Goal: Transaction & Acquisition: Purchase product/service

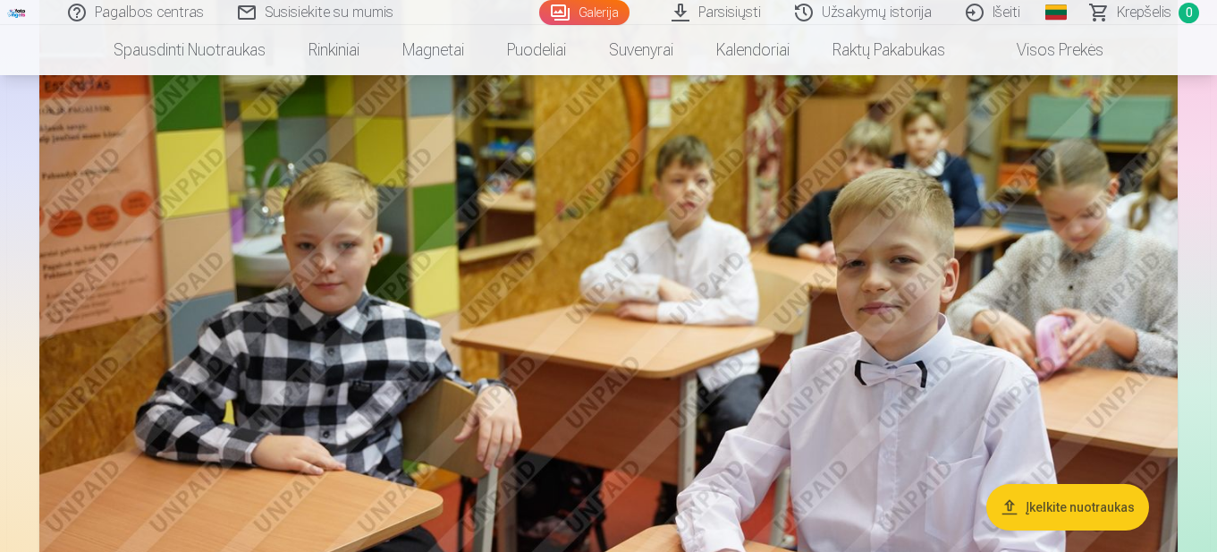
scroll to position [8492, 0]
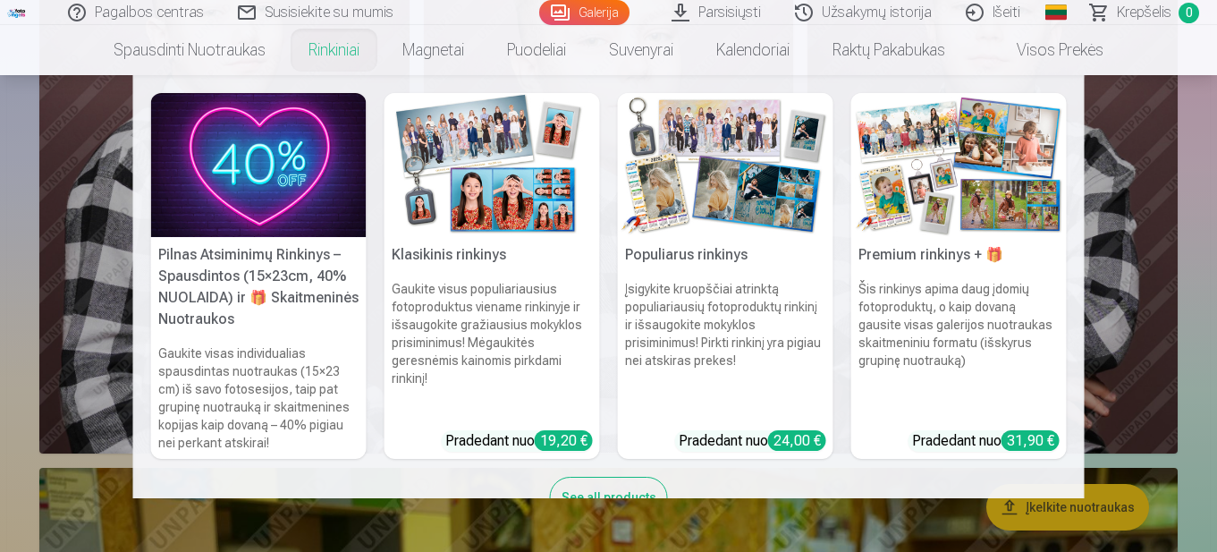
click at [686, 249] on h5 "Populiarus rinkinys" at bounding box center [725, 255] width 215 height 36
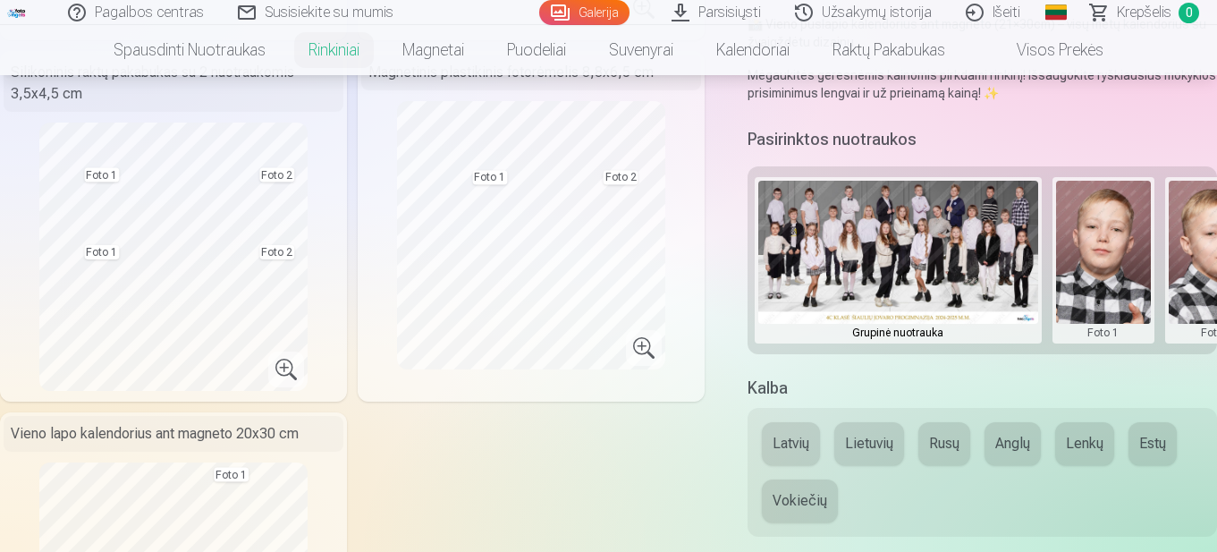
scroll to position [447, 0]
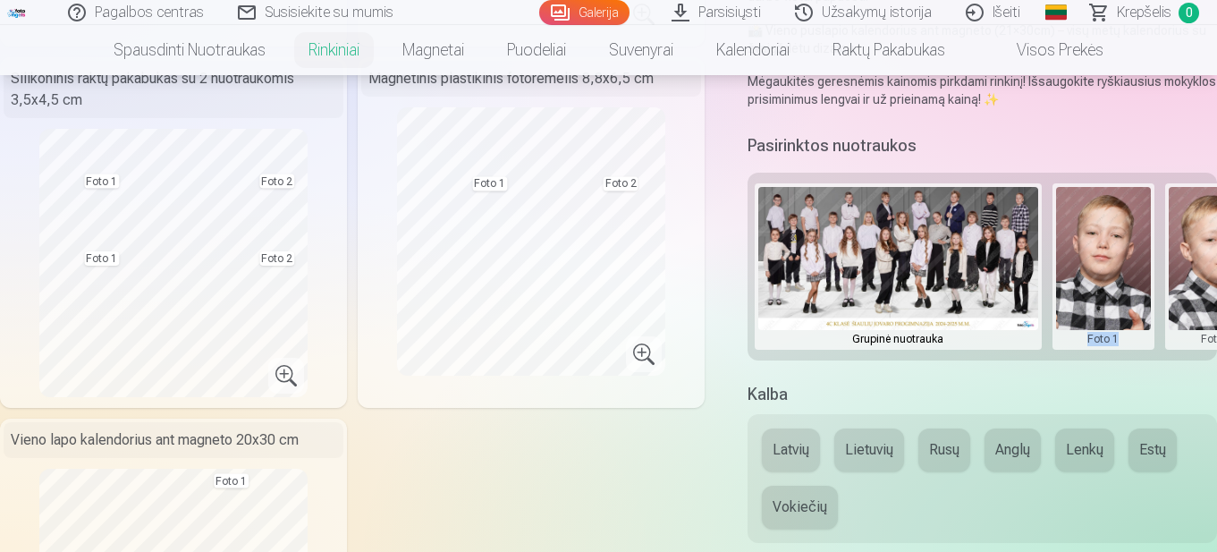
drag, startPoint x: 1049, startPoint y: 358, endPoint x: 1133, endPoint y: 326, distance: 89.1
click at [1133, 326] on div "Grupinė nuotrauka Foto 1 Foto 2" at bounding box center [981, 267] width 469 height 188
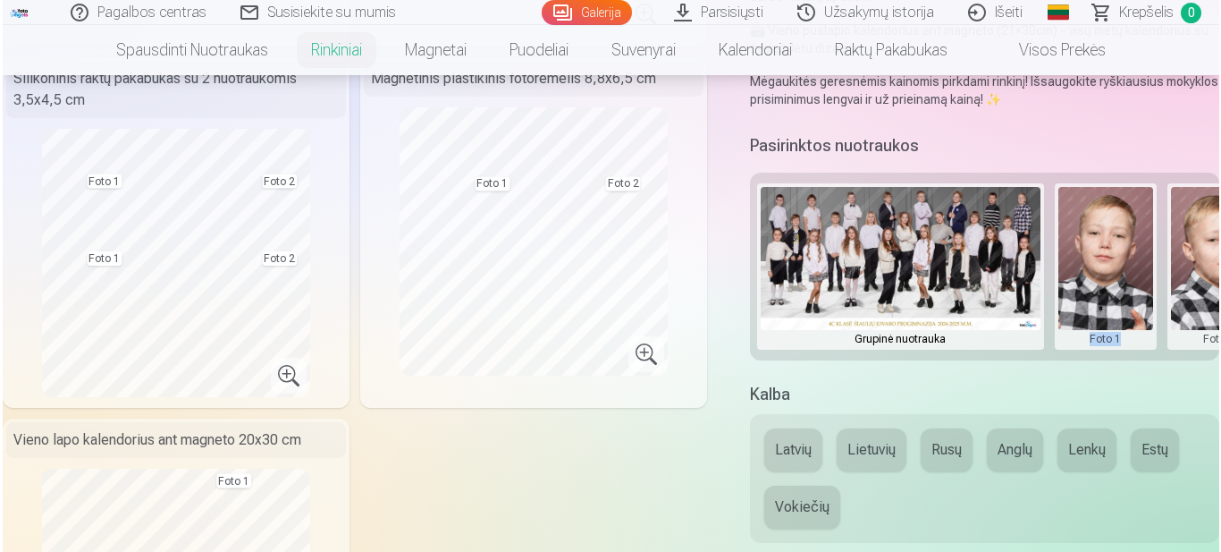
scroll to position [0, 58]
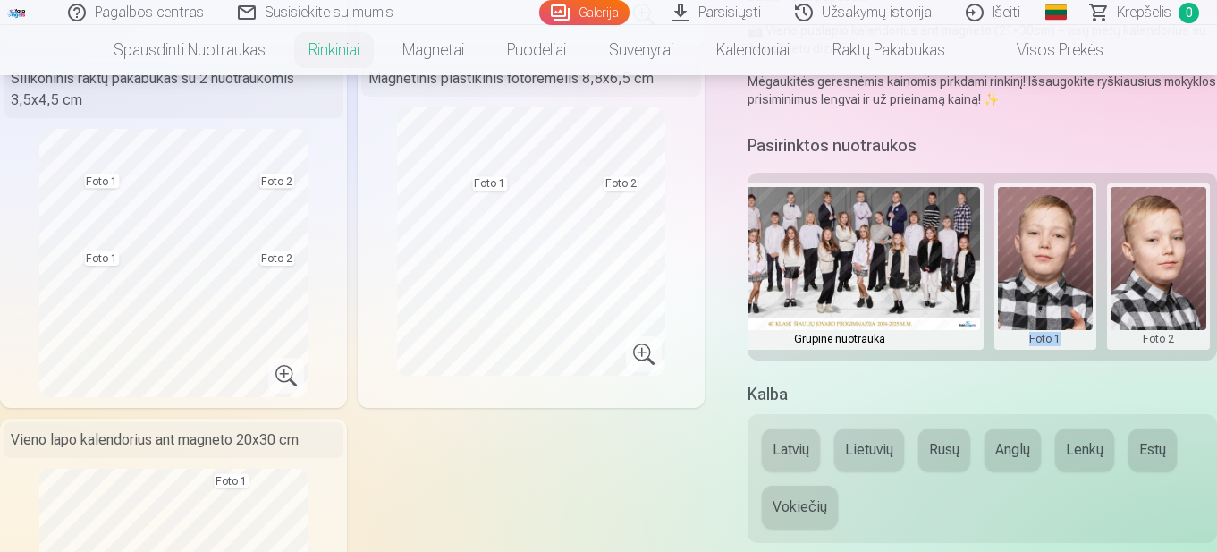
click at [1057, 296] on button at bounding box center [1046, 266] width 96 height 159
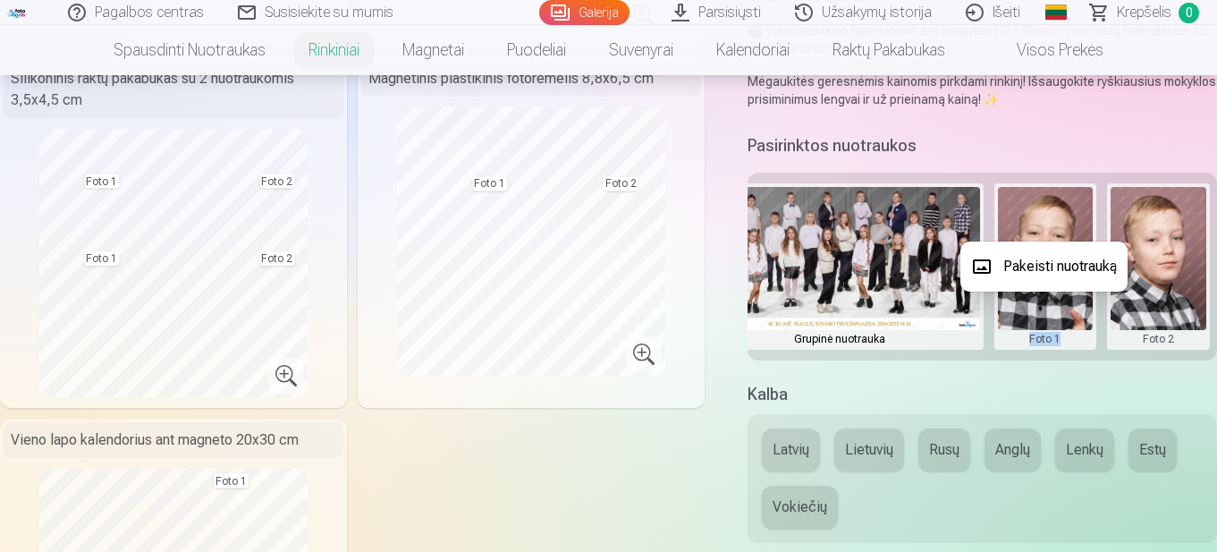
click at [1041, 264] on button "Pakeisti nuotrauką" at bounding box center [1043, 266] width 167 height 50
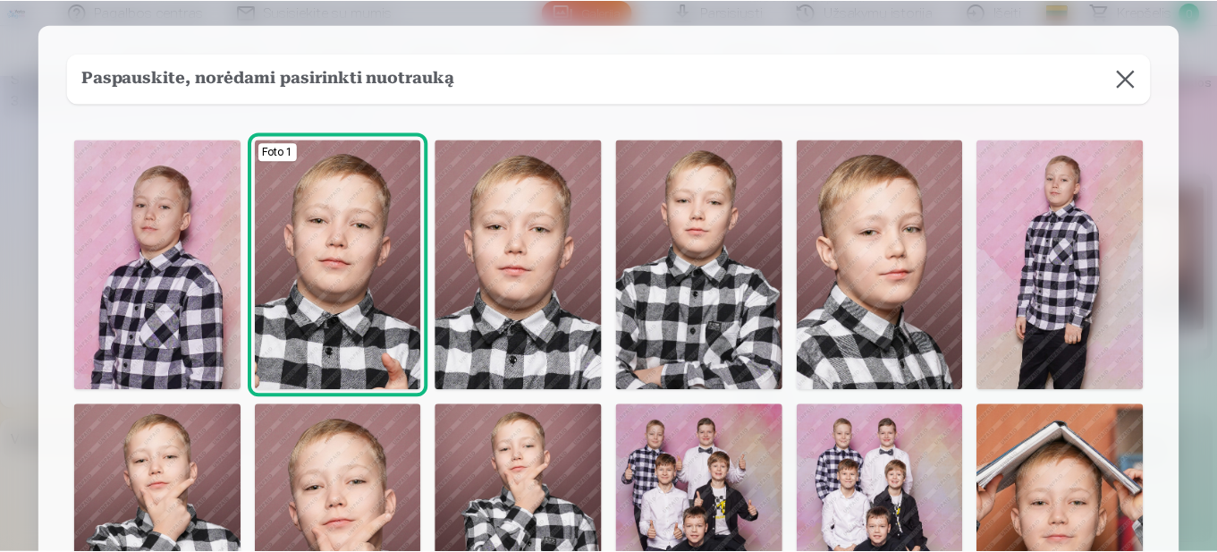
scroll to position [100, 0]
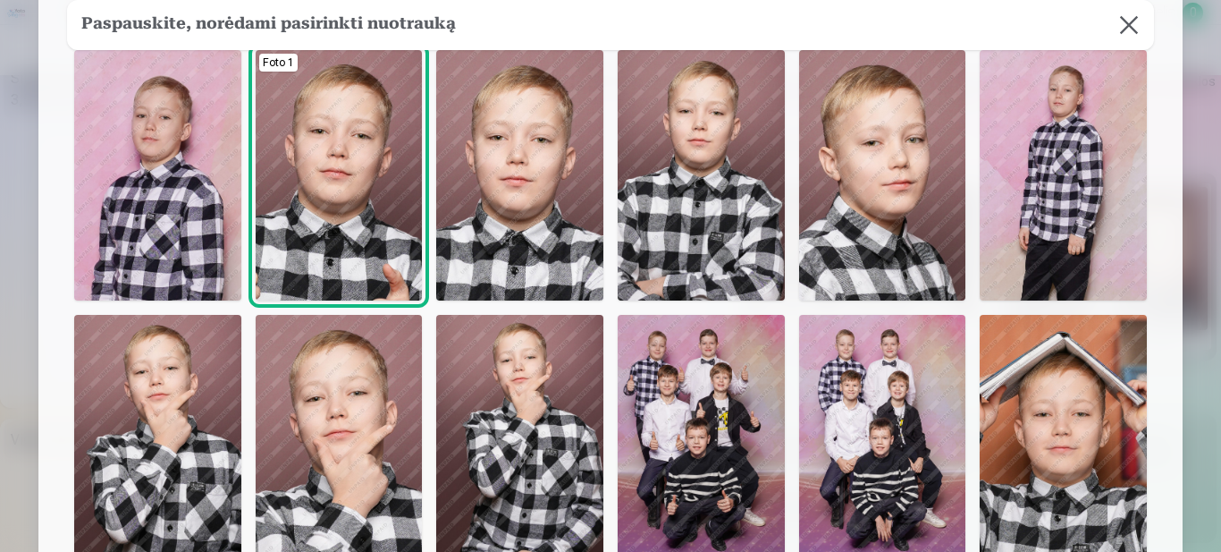
click at [159, 445] on img at bounding box center [157, 440] width 167 height 250
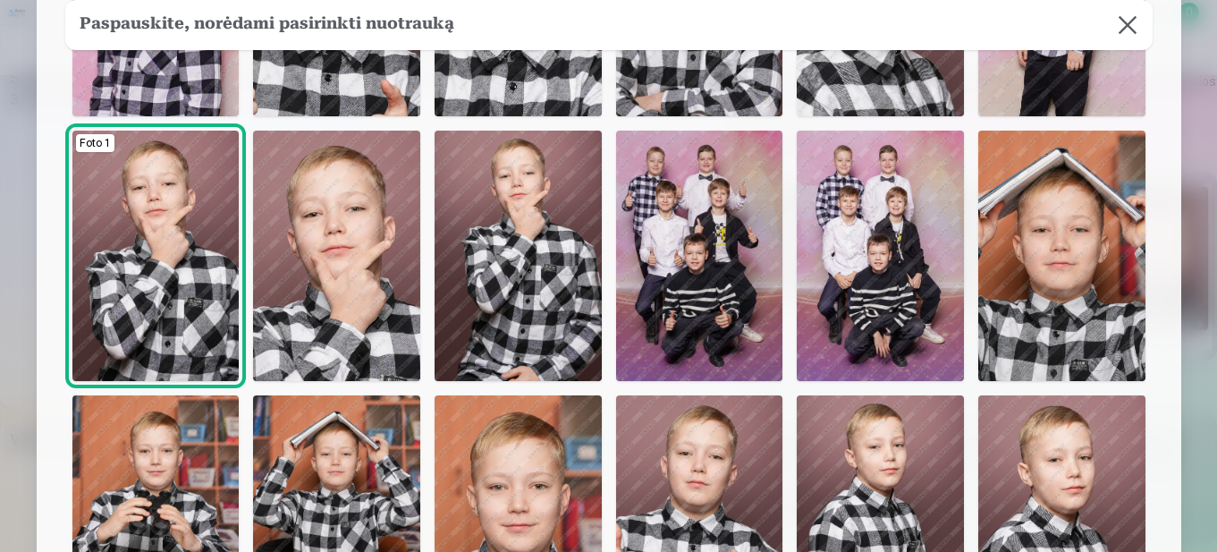
scroll to position [279, 0]
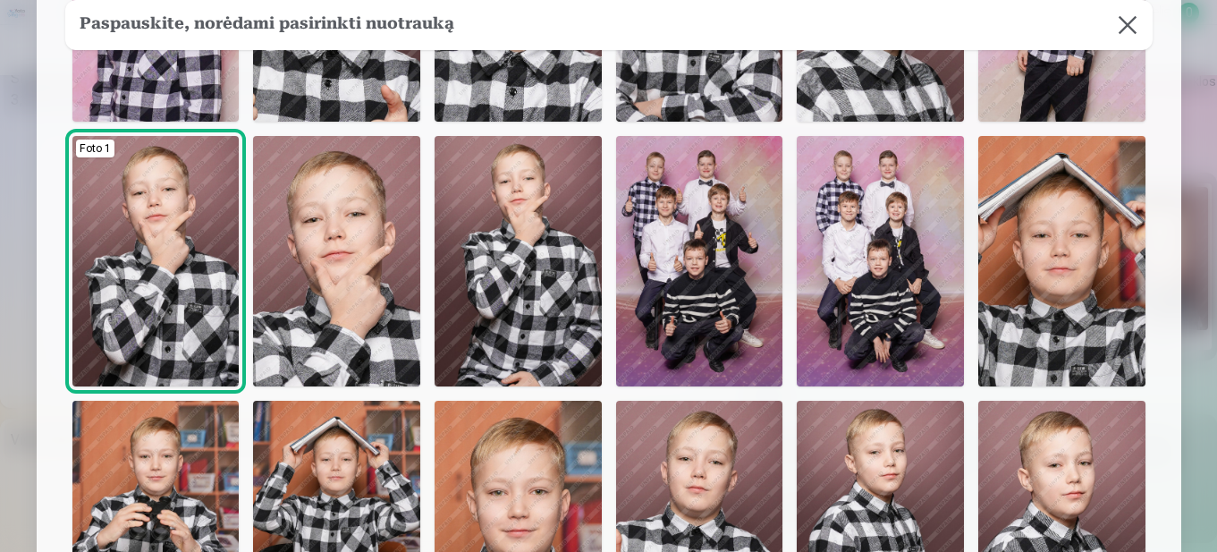
click at [356, 234] on img at bounding box center [336, 261] width 167 height 250
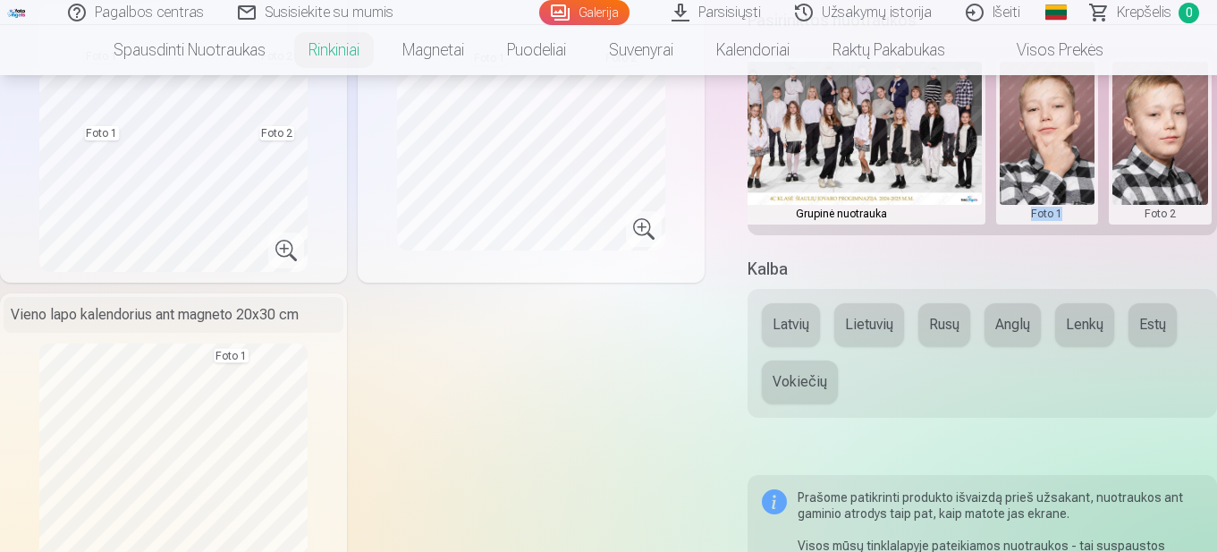
scroll to position [626, 0]
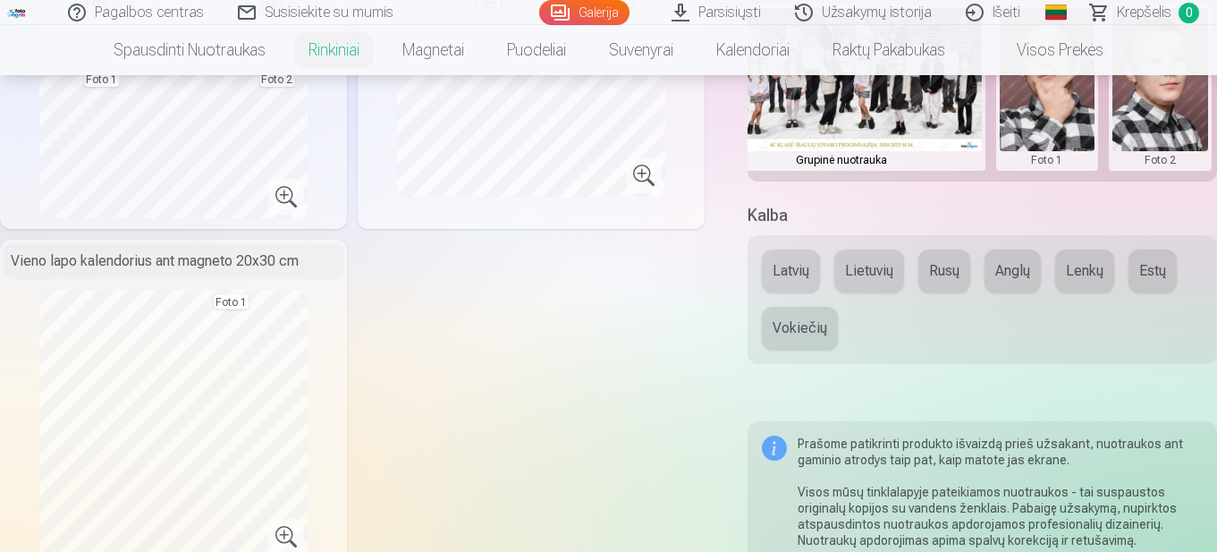
click at [757, 284] on div "Latvių Lietuvių Rusų Anglų Lenkų Estų Vokiečių" at bounding box center [981, 299] width 469 height 129
click at [882, 281] on button "Lietuvių" at bounding box center [869, 270] width 70 height 43
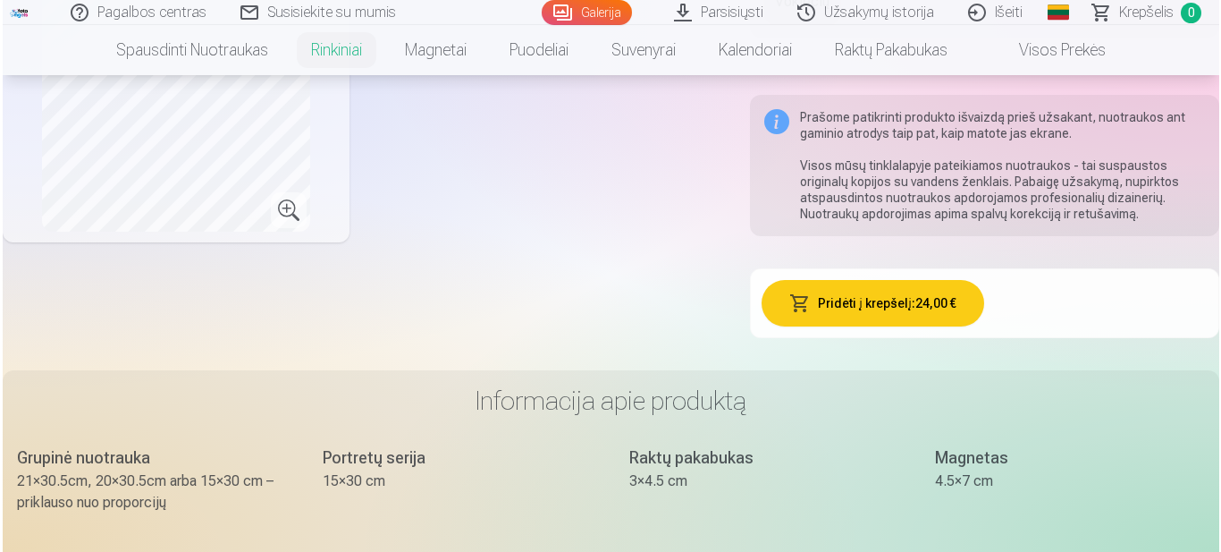
scroll to position [894, 0]
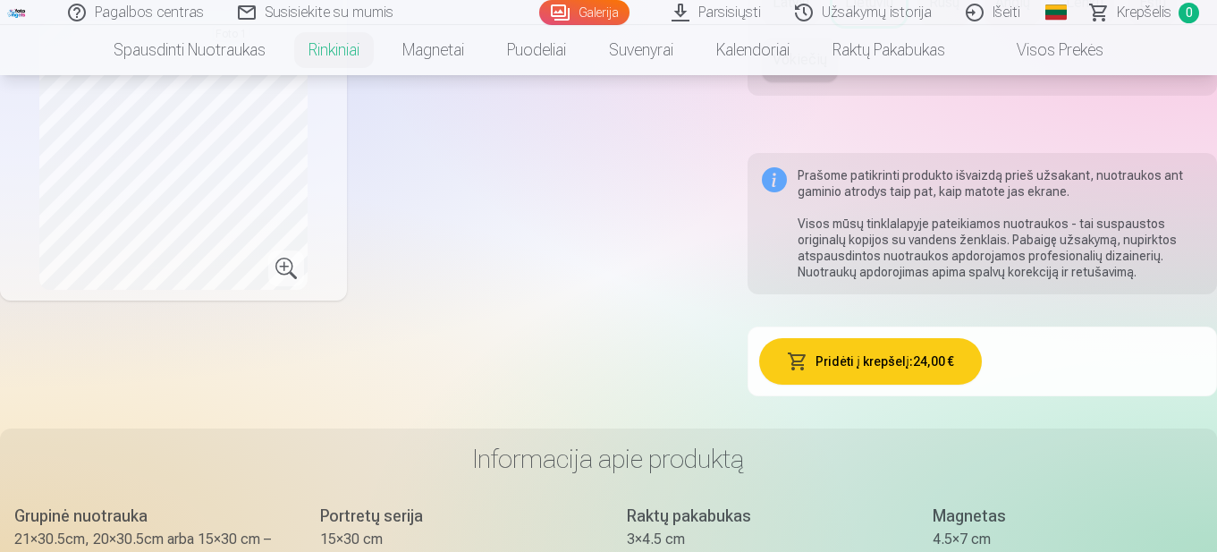
click at [931, 358] on button "Pridėti į krepšelį : 24,00 €" at bounding box center [870, 361] width 223 height 46
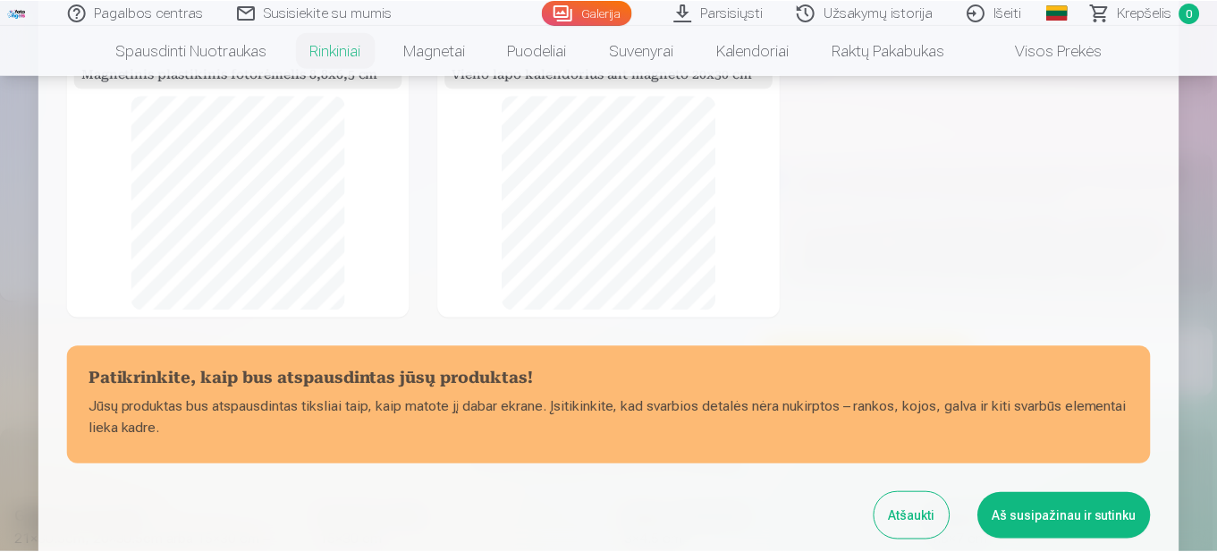
scroll to position [475, 0]
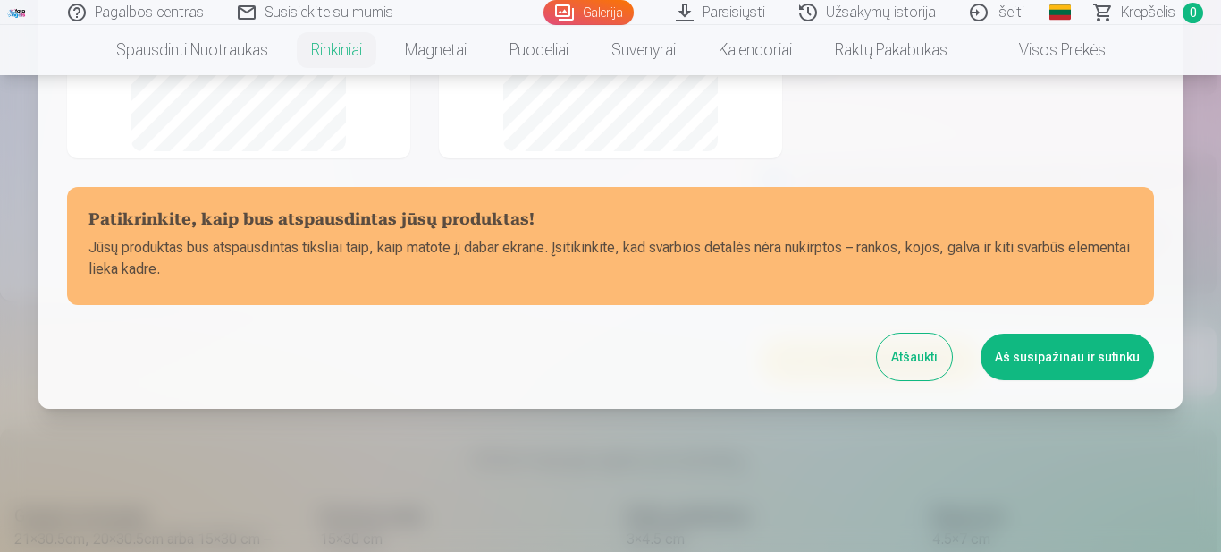
click at [1116, 364] on button "Aš susipažinau ir sutinku" at bounding box center [1067, 356] width 173 height 46
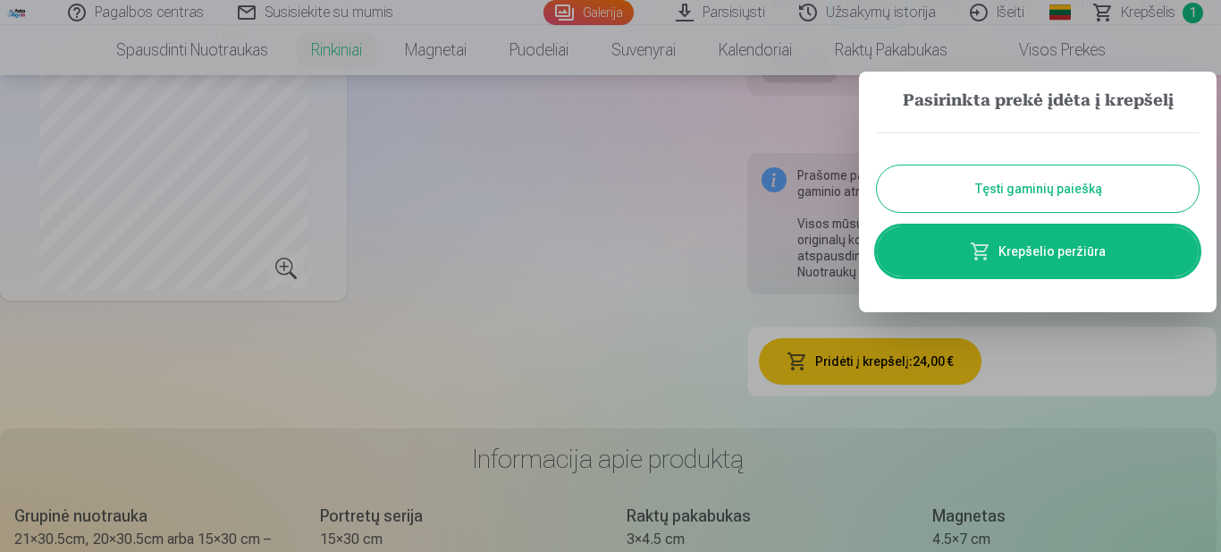
click at [1105, 249] on link "Krepšelio peržiūra" at bounding box center [1038, 251] width 322 height 50
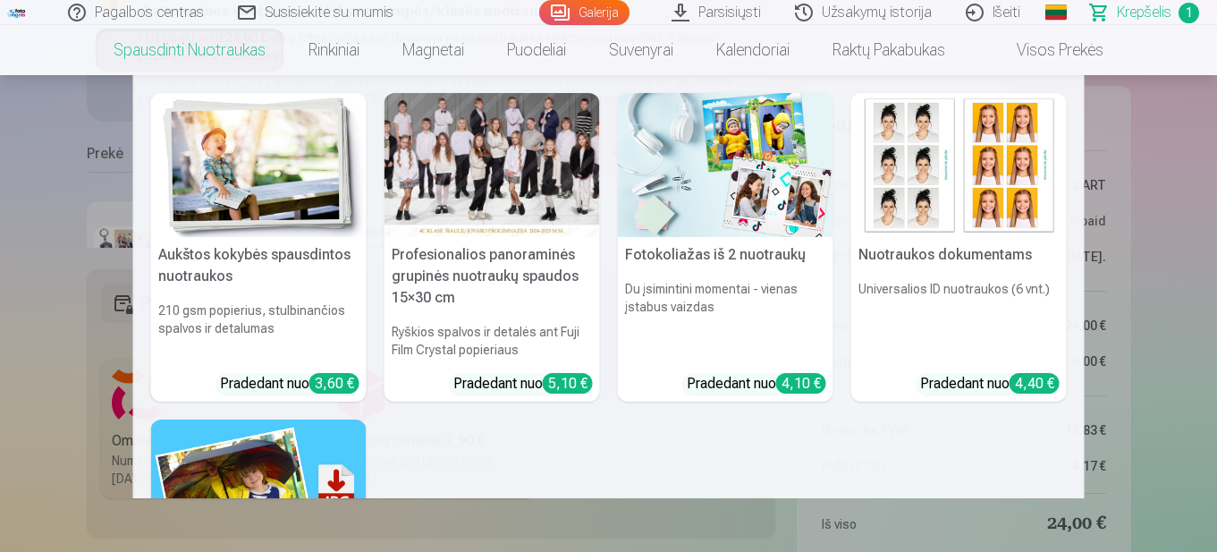
click at [265, 247] on h5 "Aukštos kokybės spausdintos nuotraukos" at bounding box center [258, 265] width 215 height 57
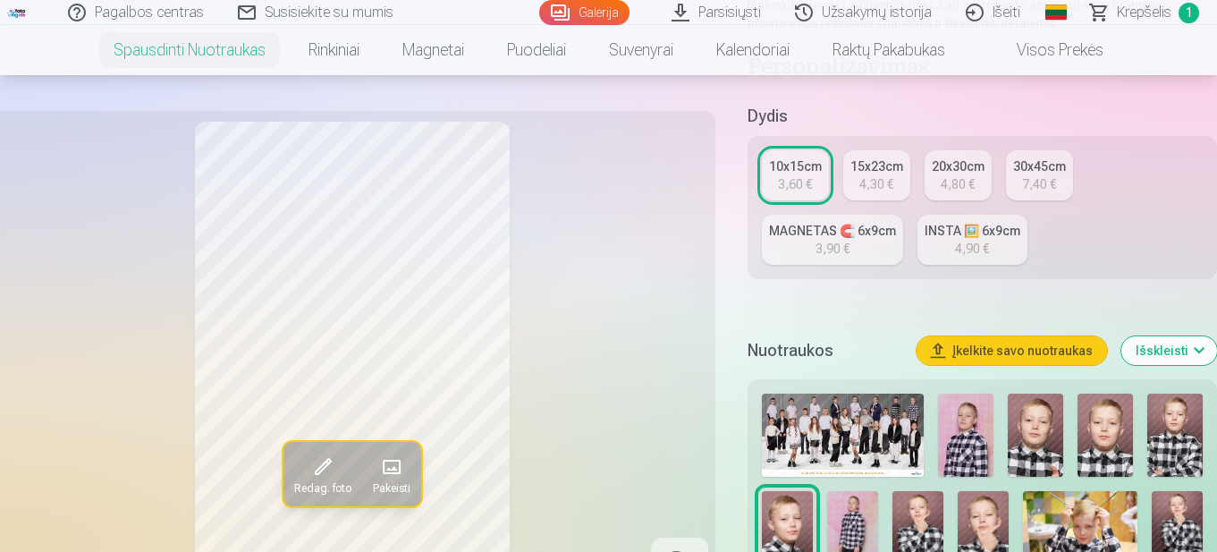
scroll to position [447, 0]
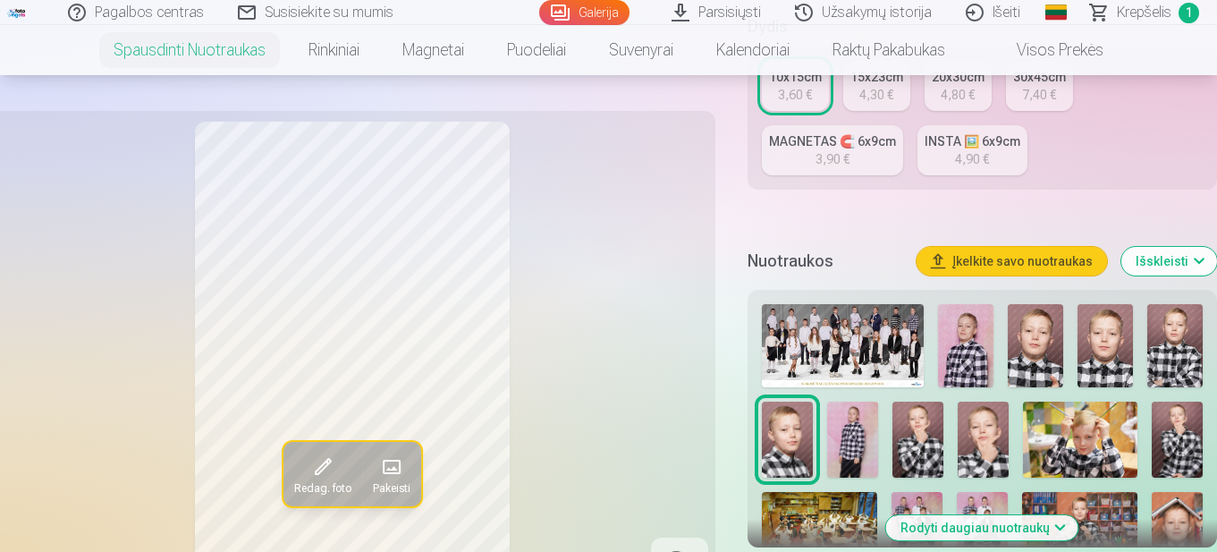
click at [1178, 357] on img at bounding box center [1174, 345] width 55 height 83
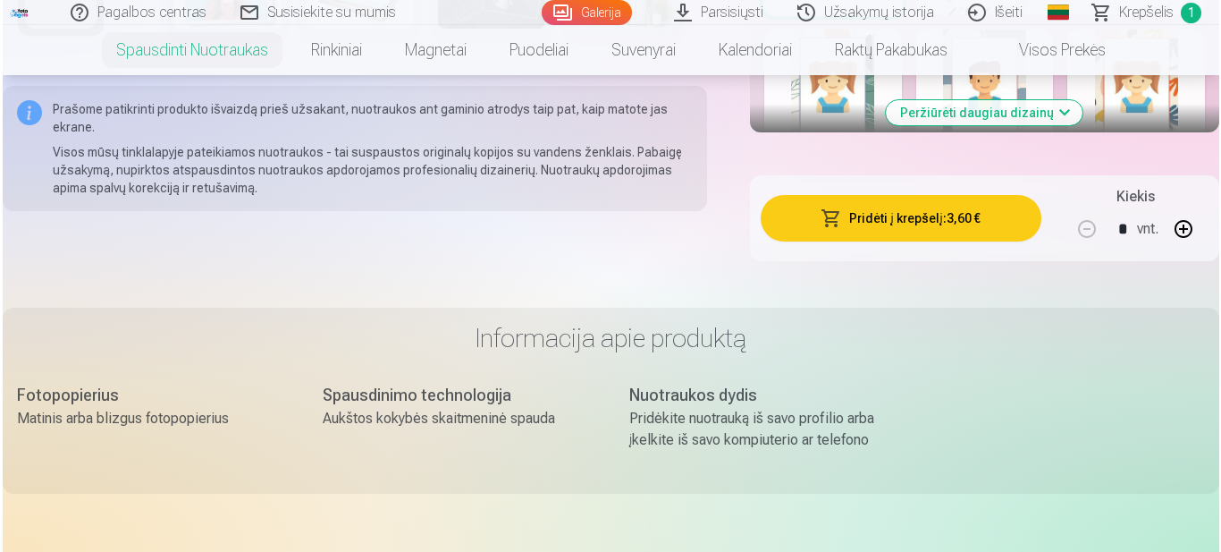
scroll to position [1341, 0]
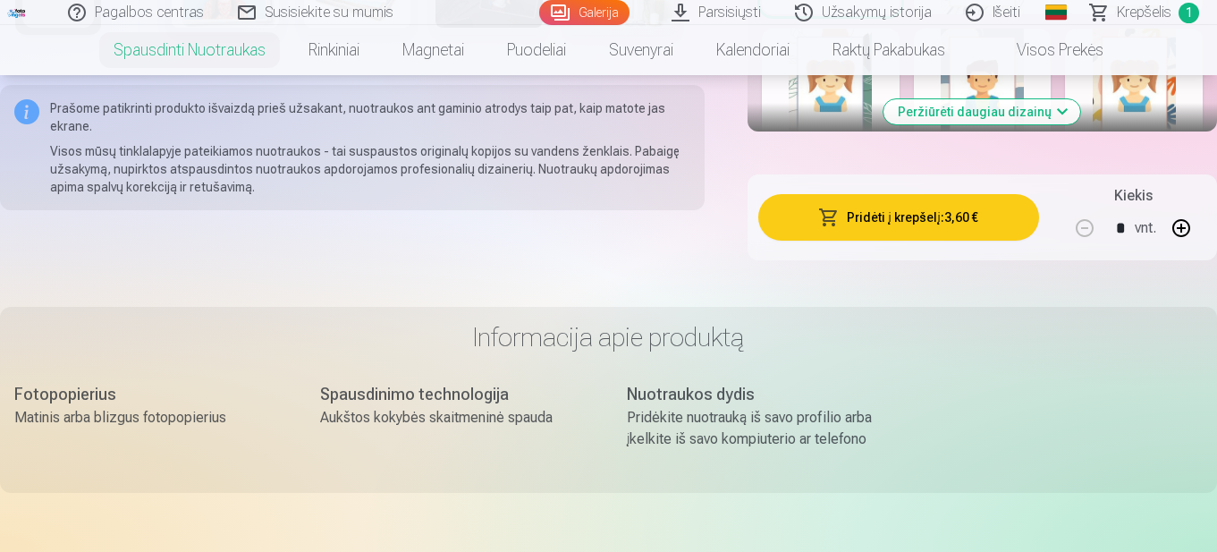
click at [981, 223] on button "Pridėti į krepšelį : 3,60 €" at bounding box center [898, 217] width 281 height 46
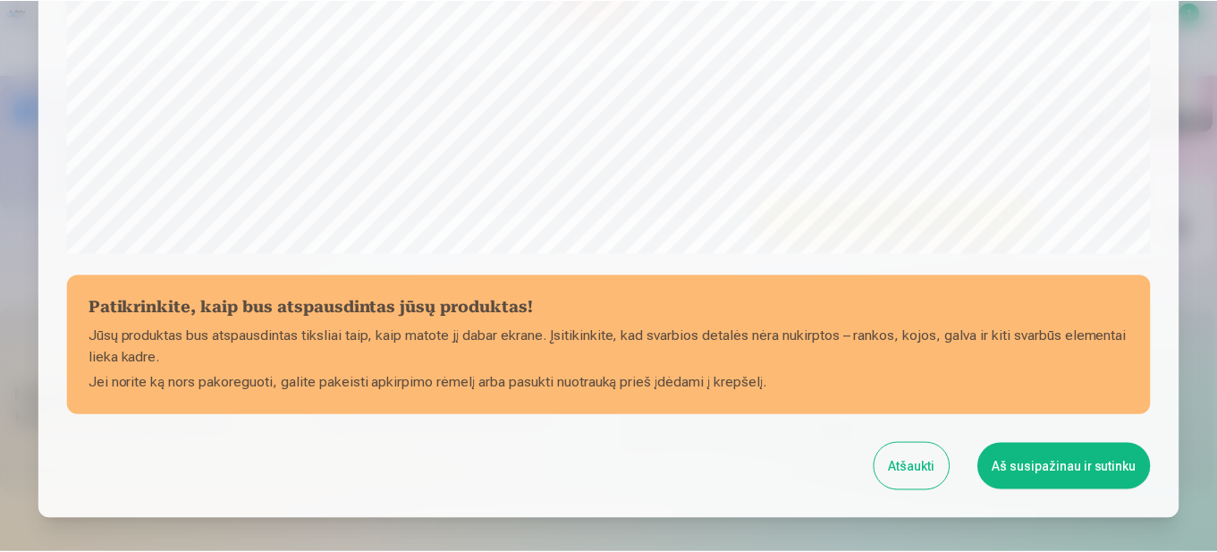
scroll to position [736, 0]
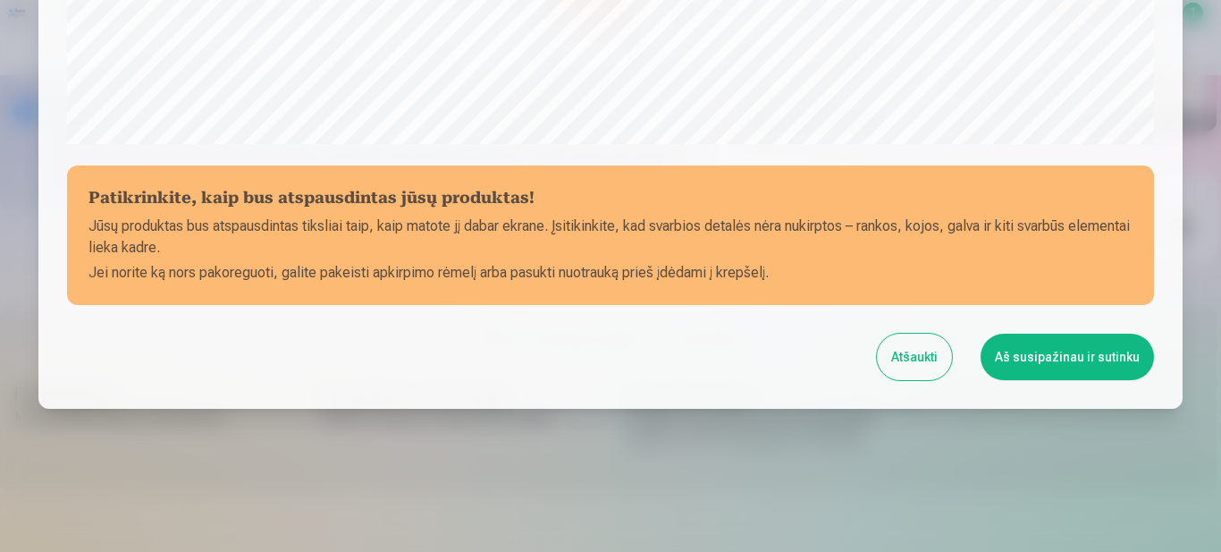
click at [1087, 366] on button "Aš susipažinau ir sutinku" at bounding box center [1067, 356] width 173 height 46
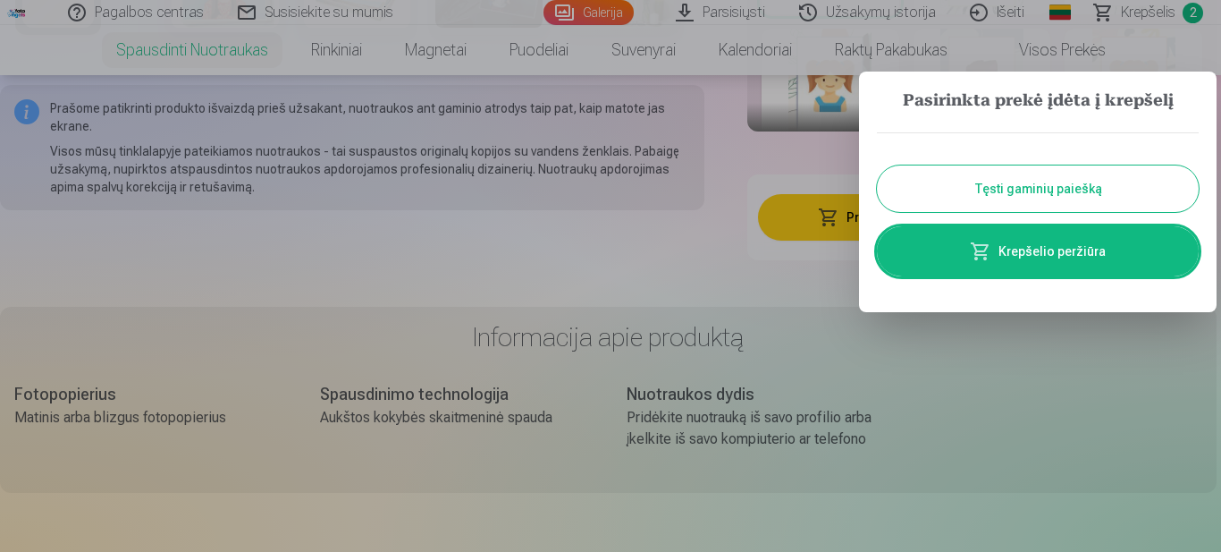
click at [1074, 187] on button "Tęsti gaminių paiešką" at bounding box center [1038, 188] width 322 height 46
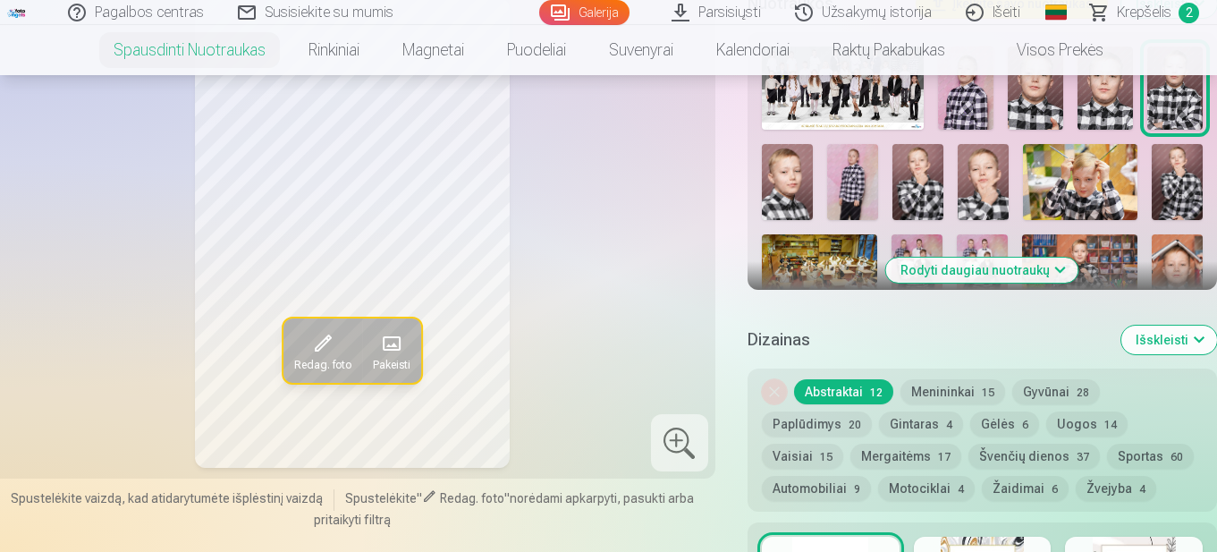
scroll to position [536, 0]
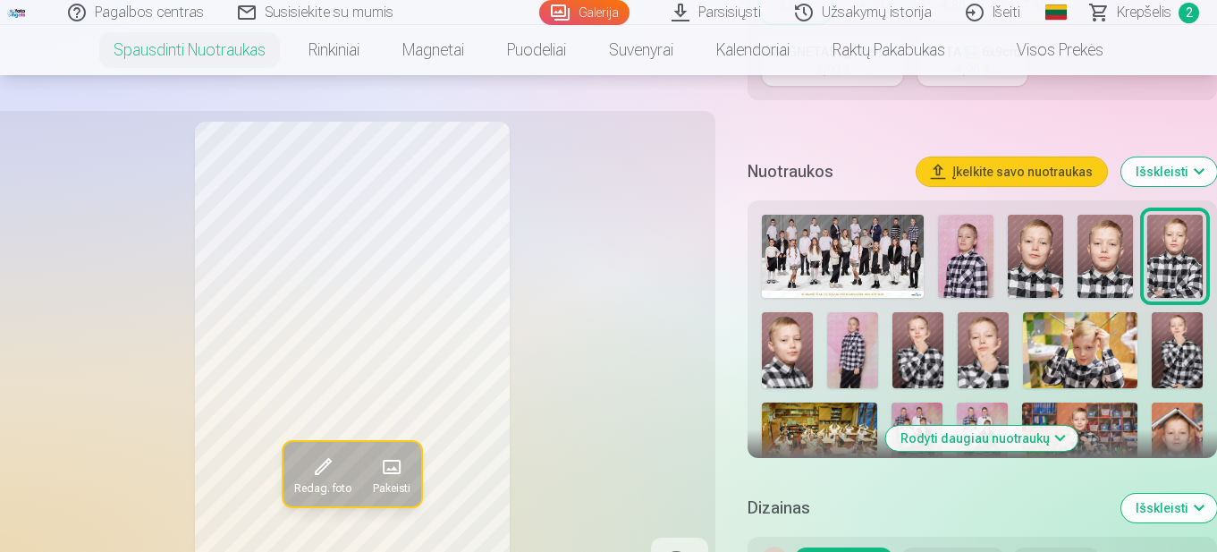
click at [1061, 439] on button "Rodyti daugiau nuotraukų" at bounding box center [982, 437] width 192 height 25
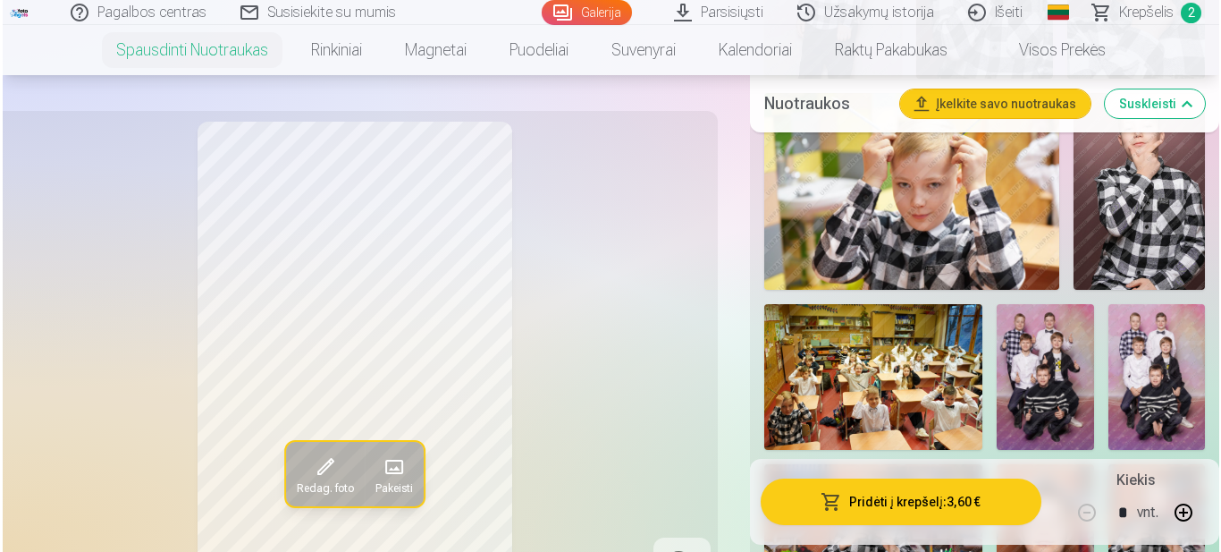
scroll to position [1251, 0]
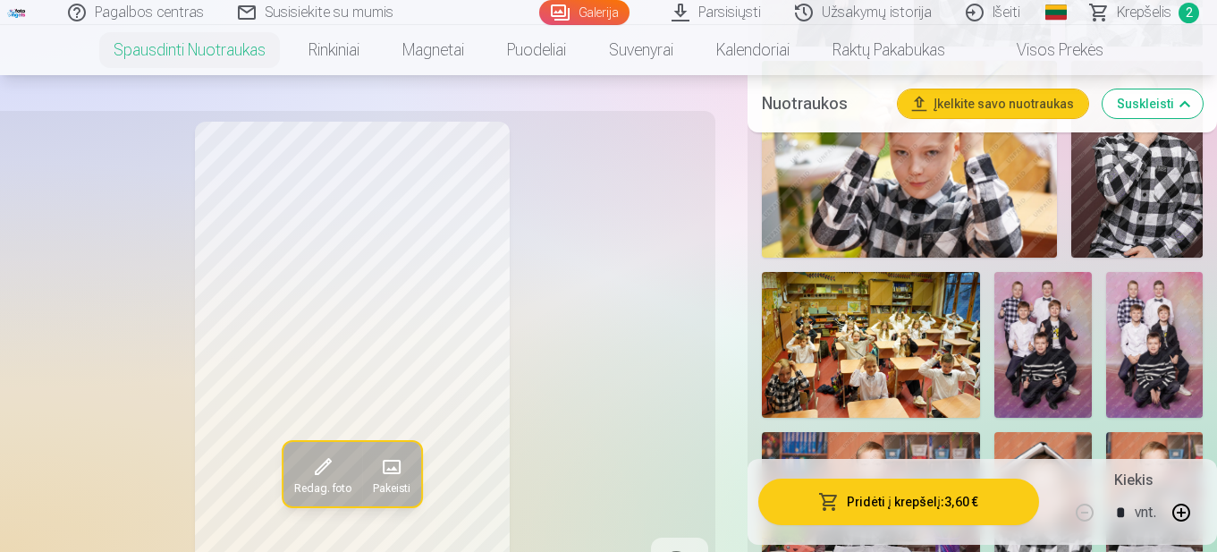
click at [1163, 358] on img at bounding box center [1154, 345] width 97 height 146
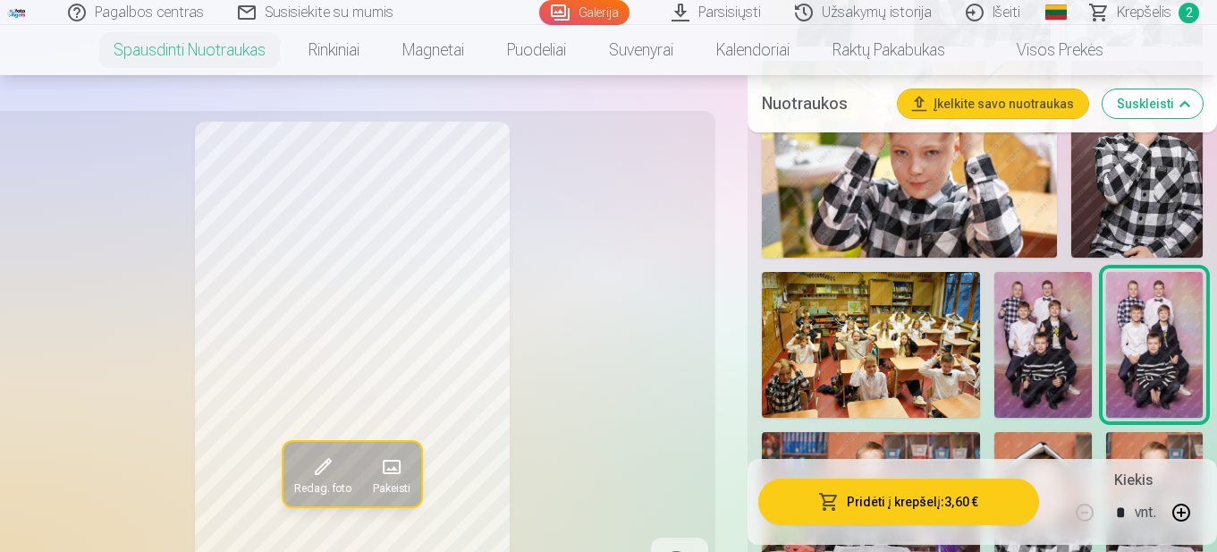
click at [948, 506] on button "Pridėti į krepšelį : 3,60 €" at bounding box center [898, 501] width 281 height 46
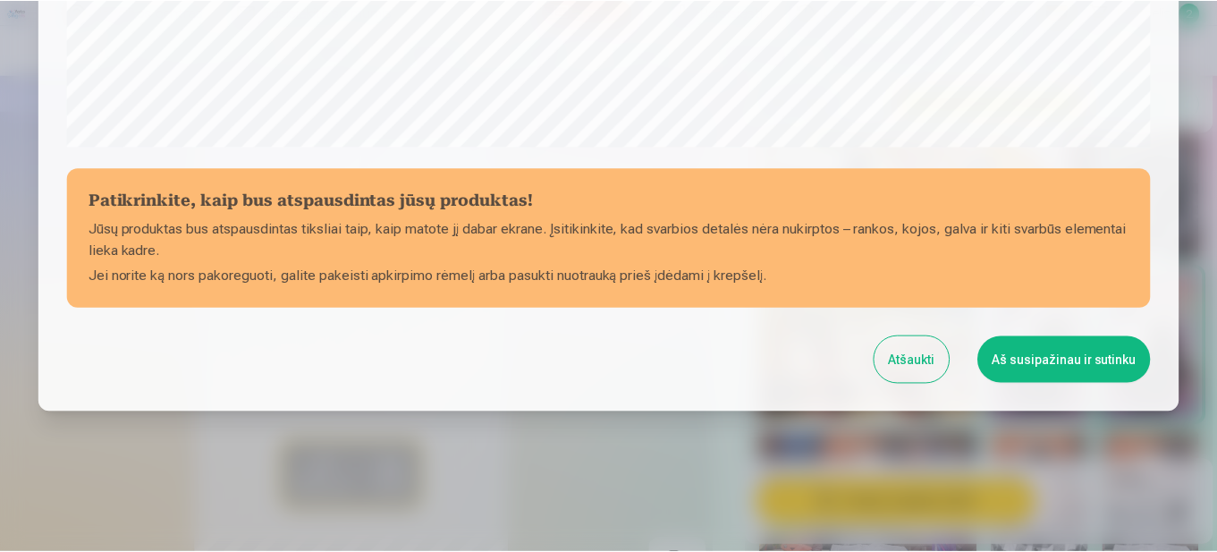
scroll to position [736, 0]
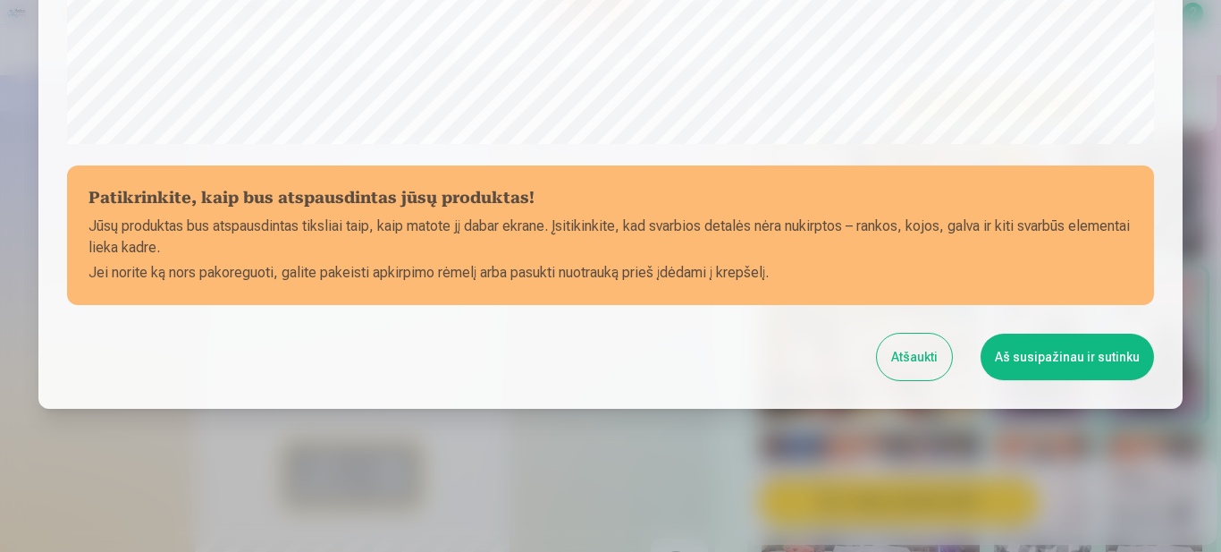
click at [1053, 360] on button "Aš susipažinau ir sutinku" at bounding box center [1067, 356] width 173 height 46
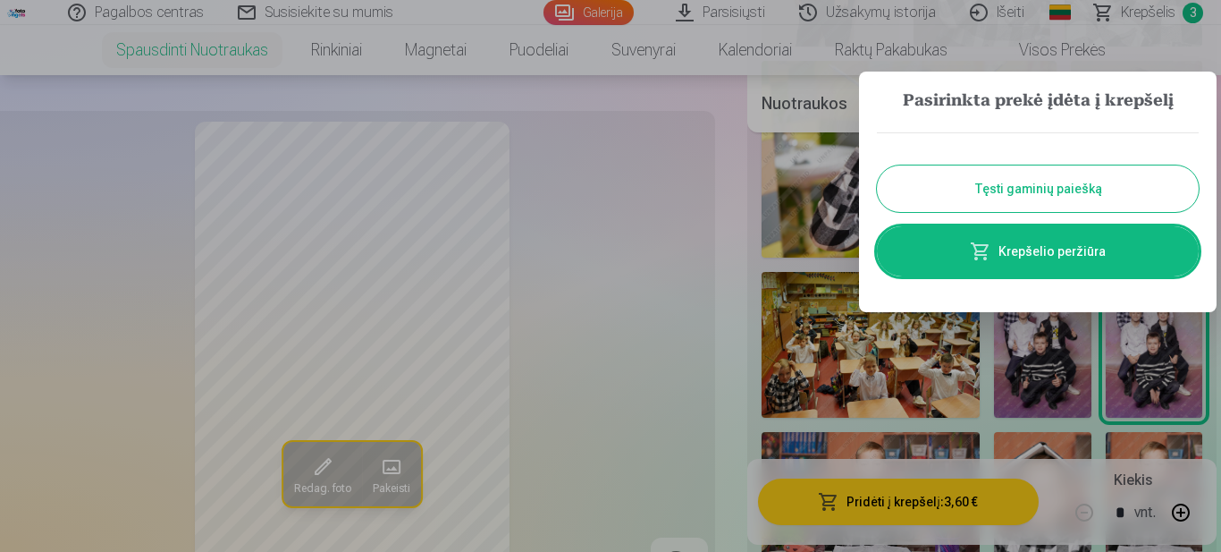
click at [1058, 257] on link "Krepšelio peržiūra" at bounding box center [1038, 251] width 322 height 50
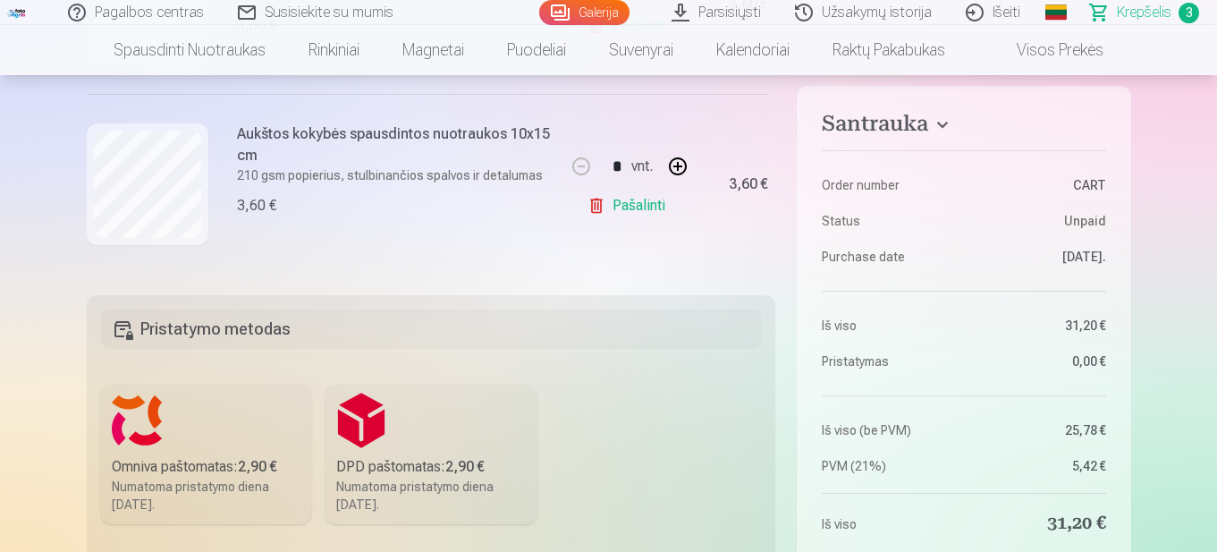
scroll to position [358, 0]
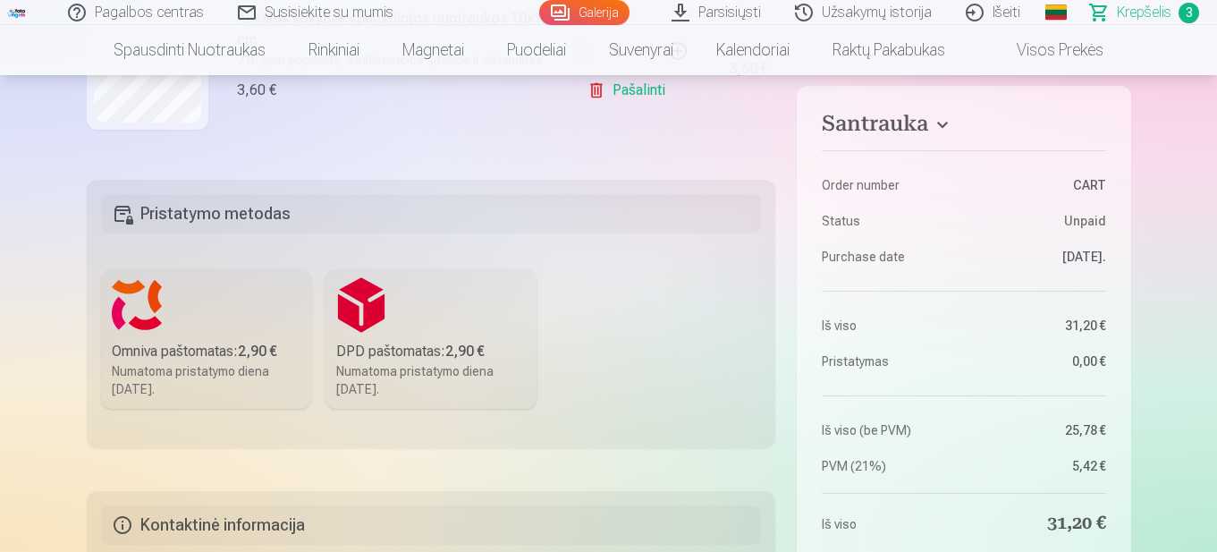
click at [189, 324] on label "Omniva paštomatas : 2,90 € Numatoma pristatymo diena 20.09.2025." at bounding box center [206, 338] width 211 height 139
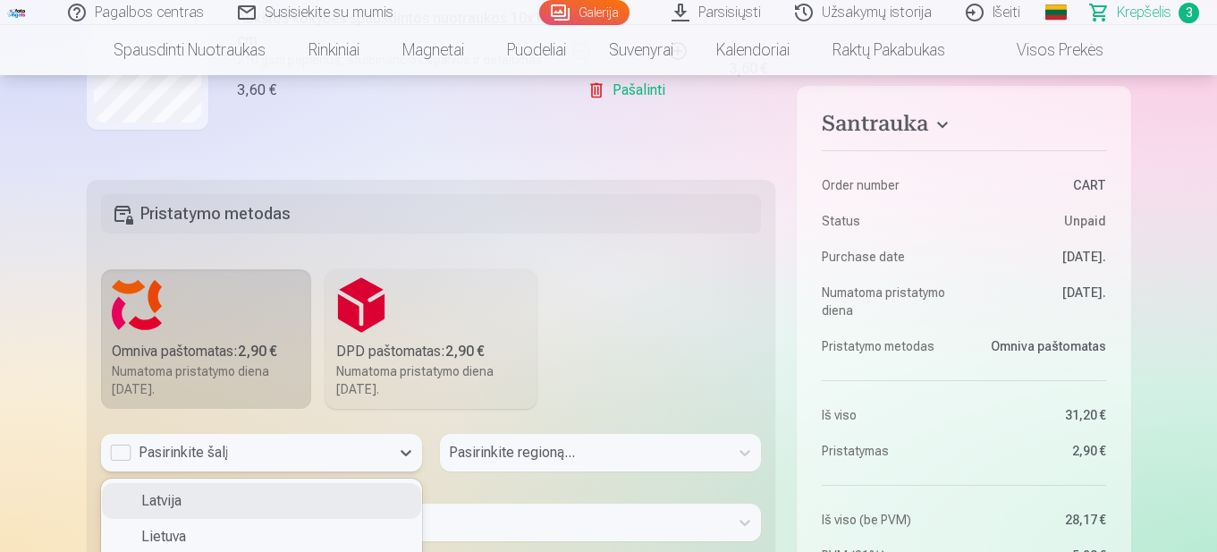
scroll to position [408, 0]
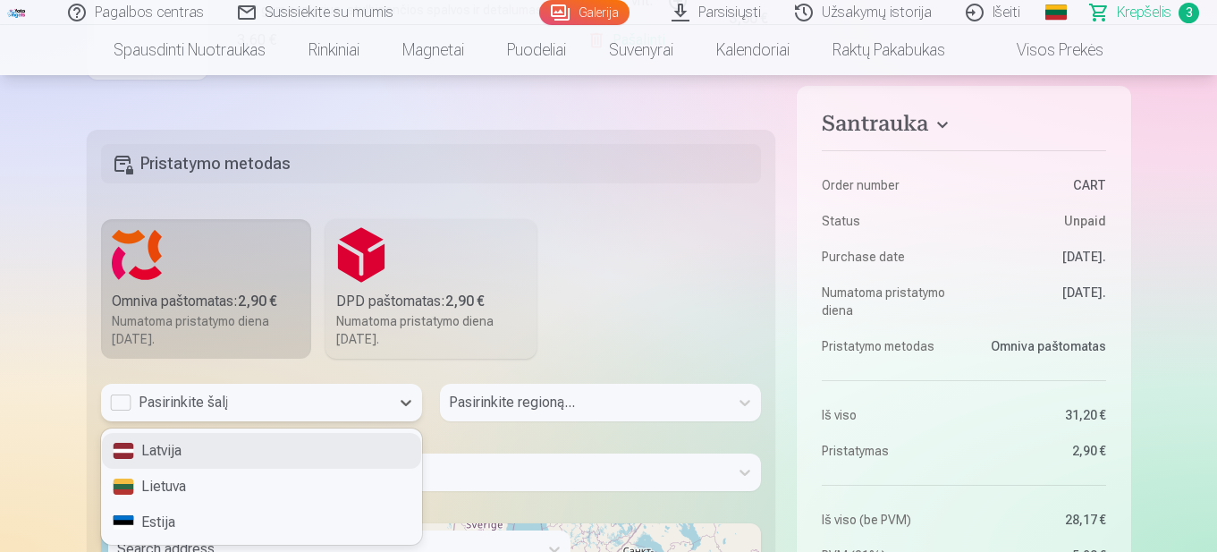
click at [332, 421] on div "3 results available. Use Up and Down to choose options, press Enter to select t…" at bounding box center [261, 402] width 321 height 38
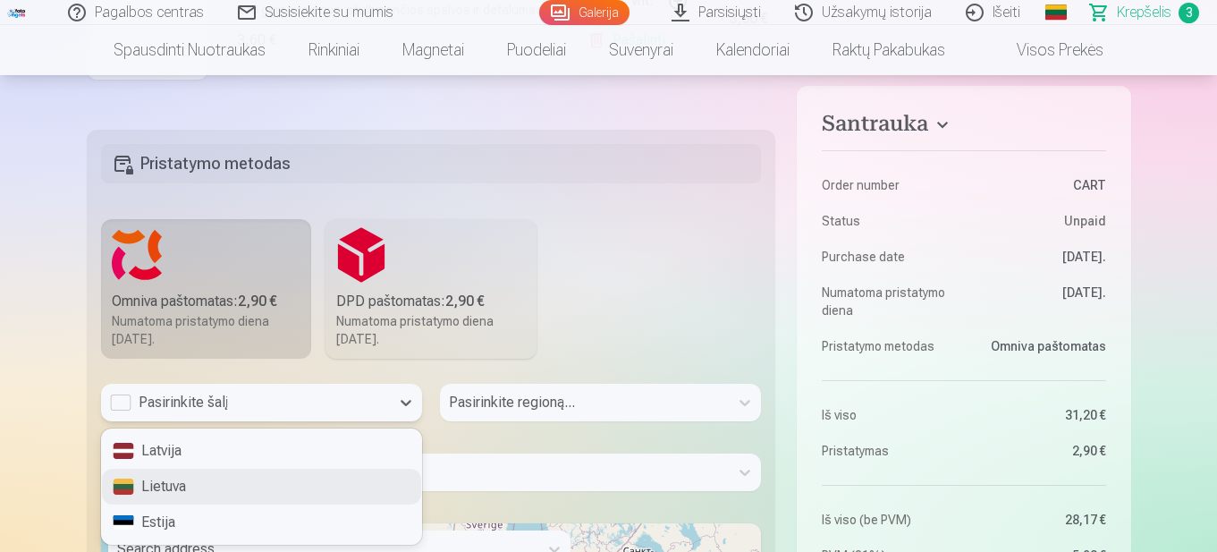
click at [229, 484] on div "Lietuva" at bounding box center [261, 486] width 319 height 36
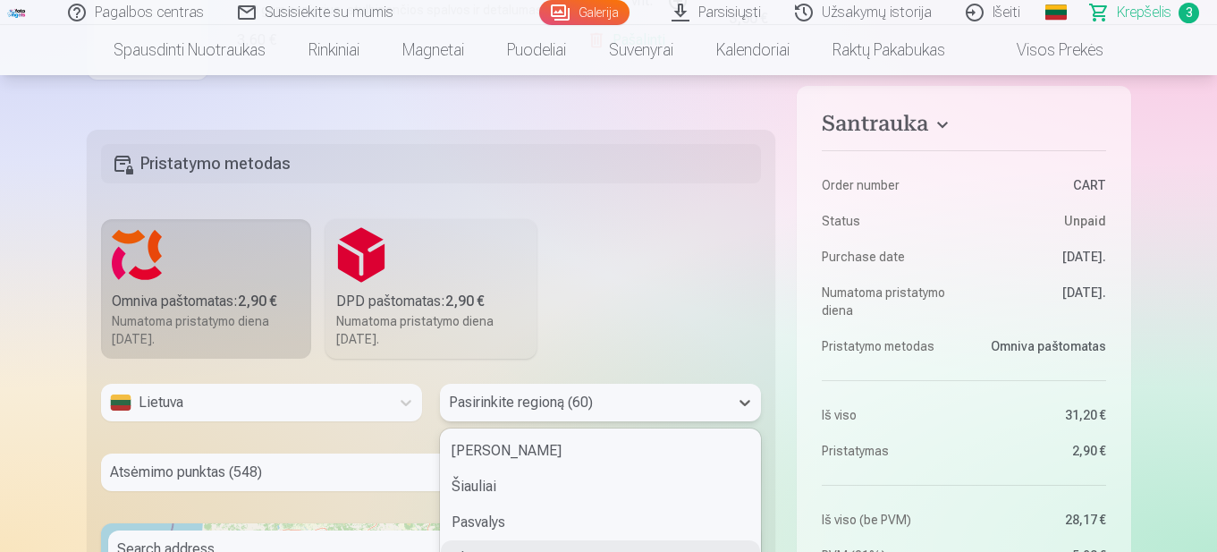
click at [569, 403] on div "60 results available. Use Up and Down to choose options, press Enter to select …" at bounding box center [600, 402] width 321 height 38
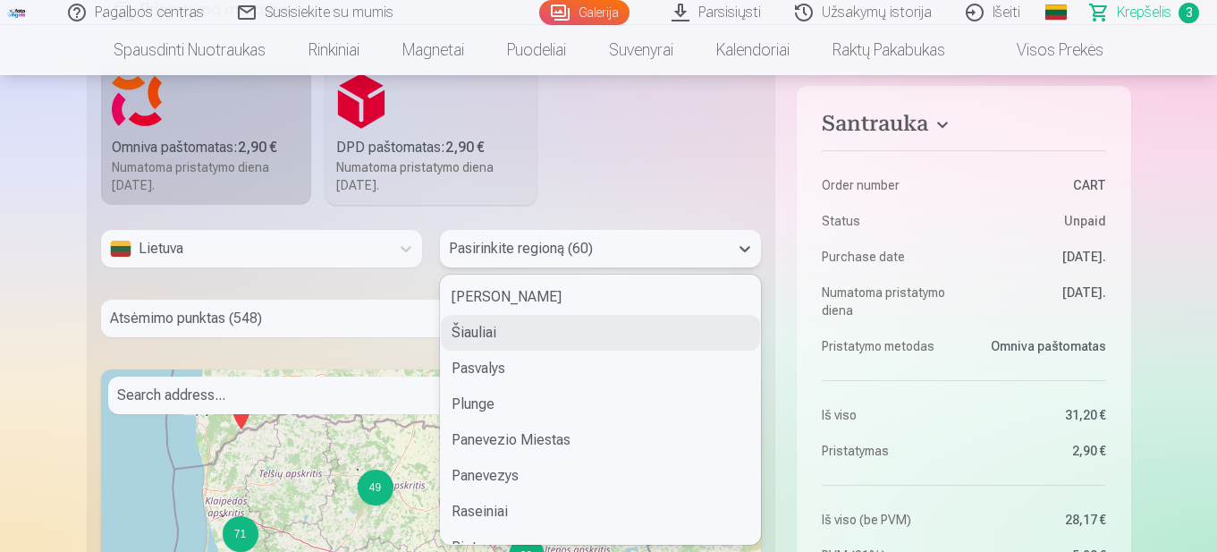
click at [515, 334] on div "Šiauliai" at bounding box center [600, 333] width 319 height 36
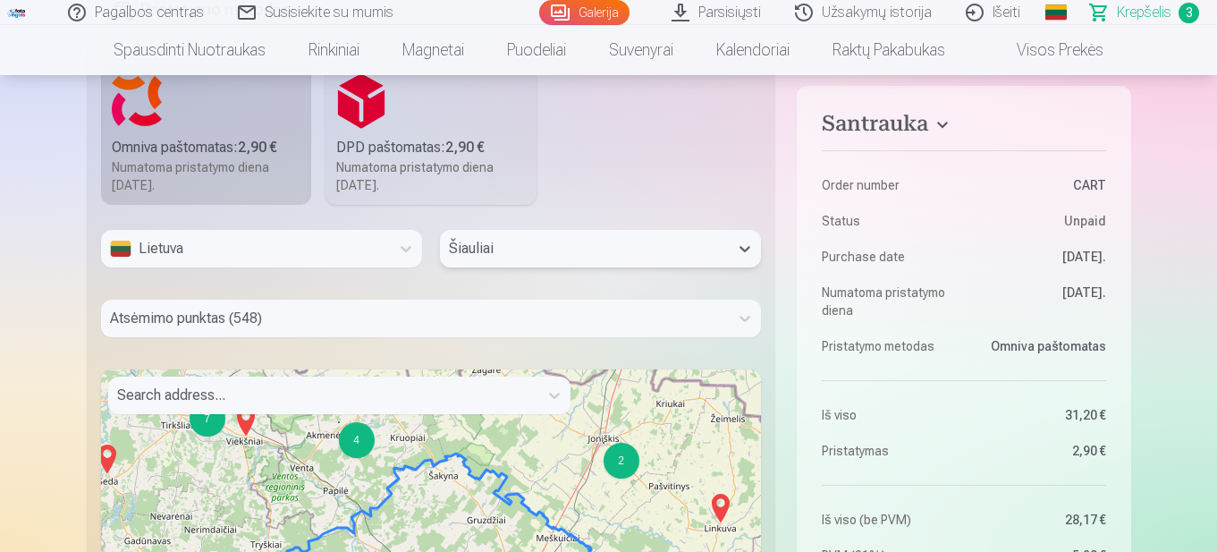
click at [314, 320] on div "Atsėmimo punktas (548)" at bounding box center [431, 318] width 661 height 38
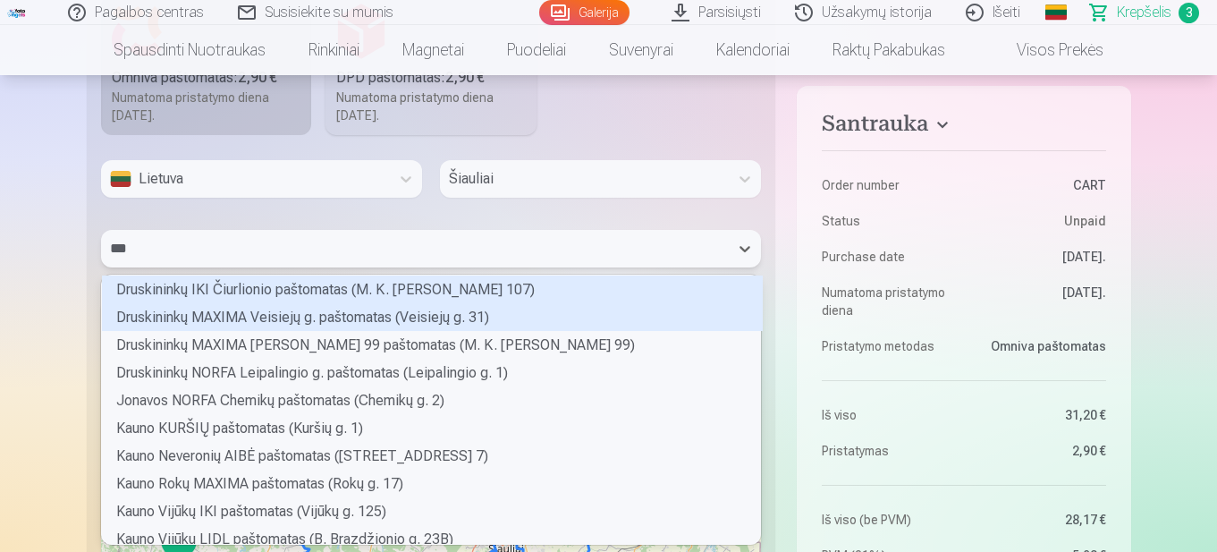
scroll to position [79, 653]
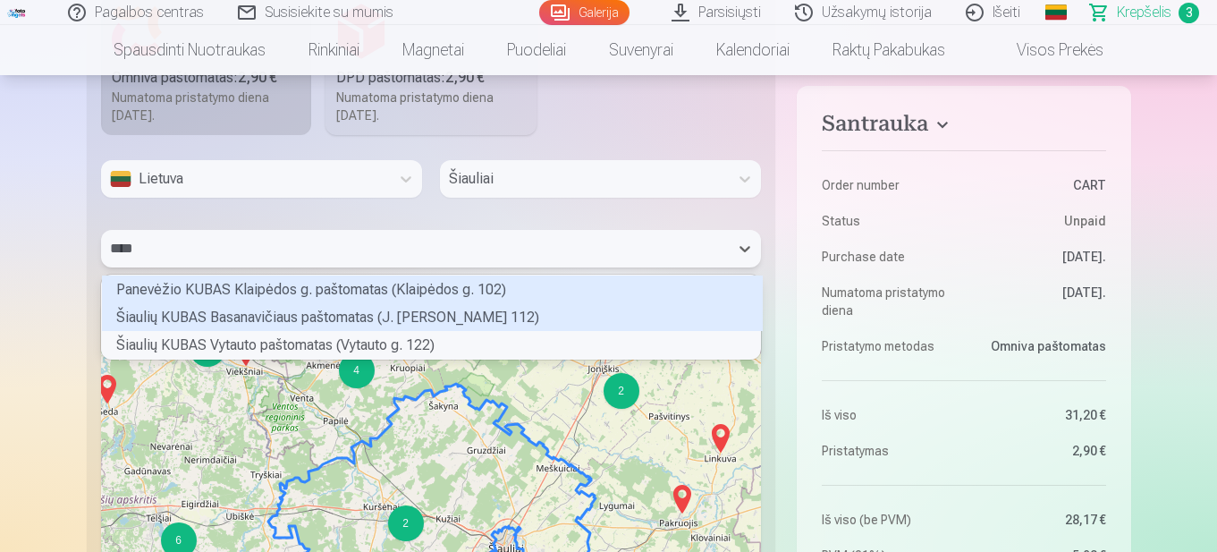
type input "*****"
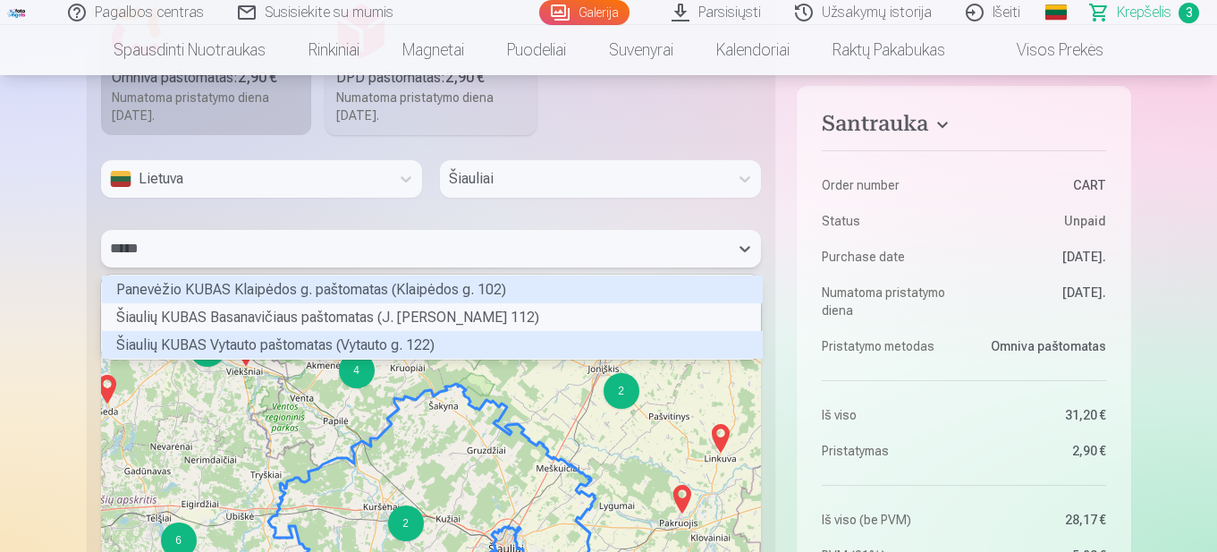
click at [225, 349] on div "Šiaulių KUBAS Vytauto paštomatas (Vytauto g. 122)" at bounding box center [432, 345] width 661 height 28
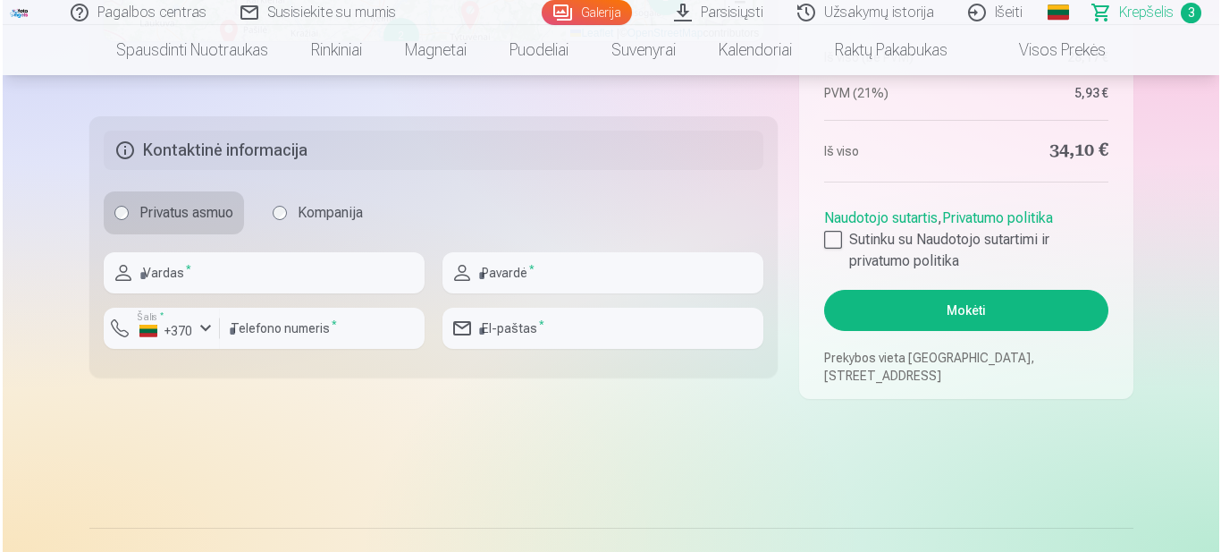
scroll to position [1341, 0]
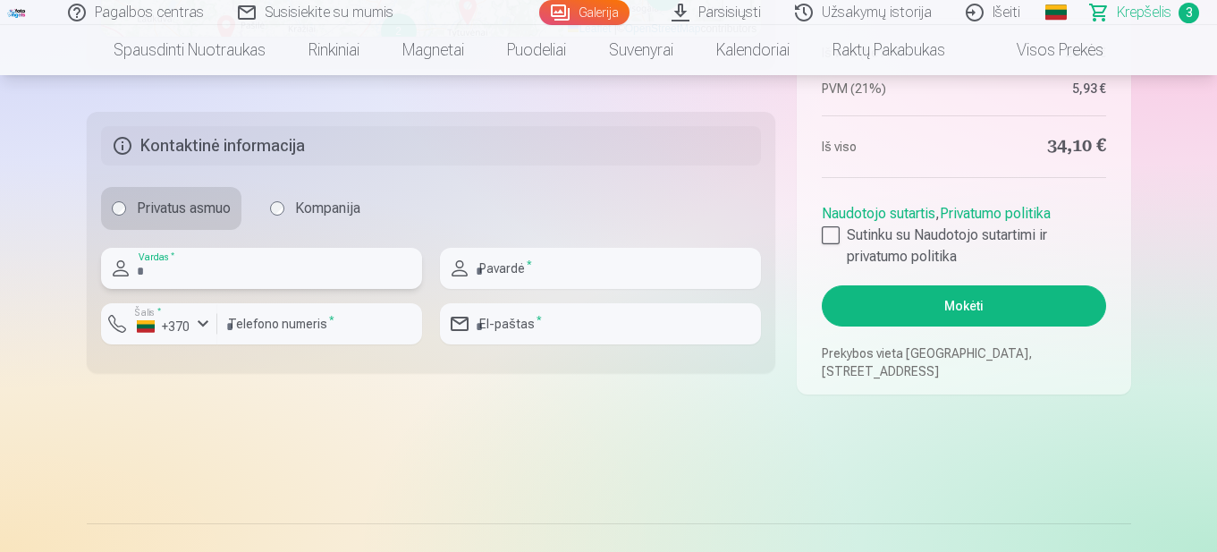
click at [257, 264] on input "text" at bounding box center [261, 268] width 321 height 41
type input "****"
type input "**********"
type input "*********"
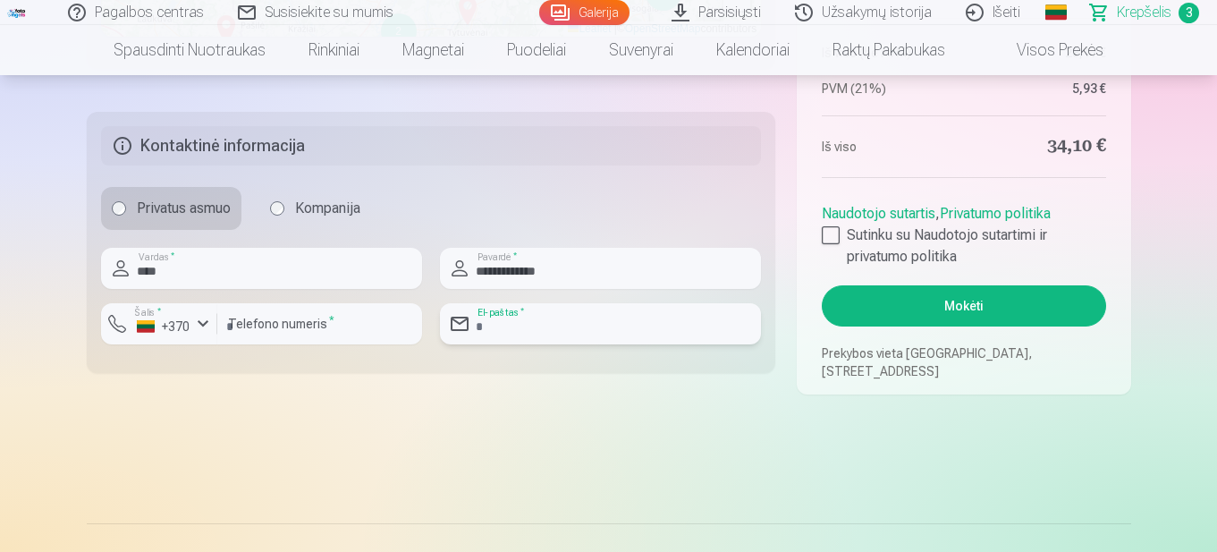
type input "**********"
click at [177, 314] on button "Šalis * +370" at bounding box center [159, 323] width 116 height 41
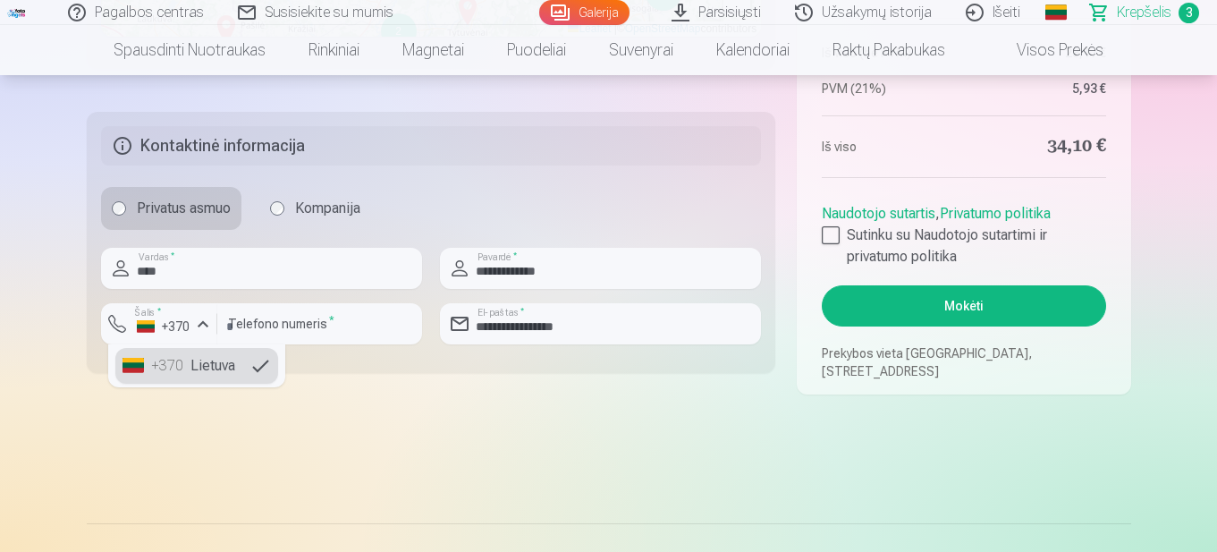
click at [214, 363] on li "+370 Lietuva" at bounding box center [196, 366] width 163 height 36
click at [830, 231] on div at bounding box center [831, 235] width 18 height 18
click at [986, 308] on button "Mokėti" at bounding box center [963, 305] width 283 height 41
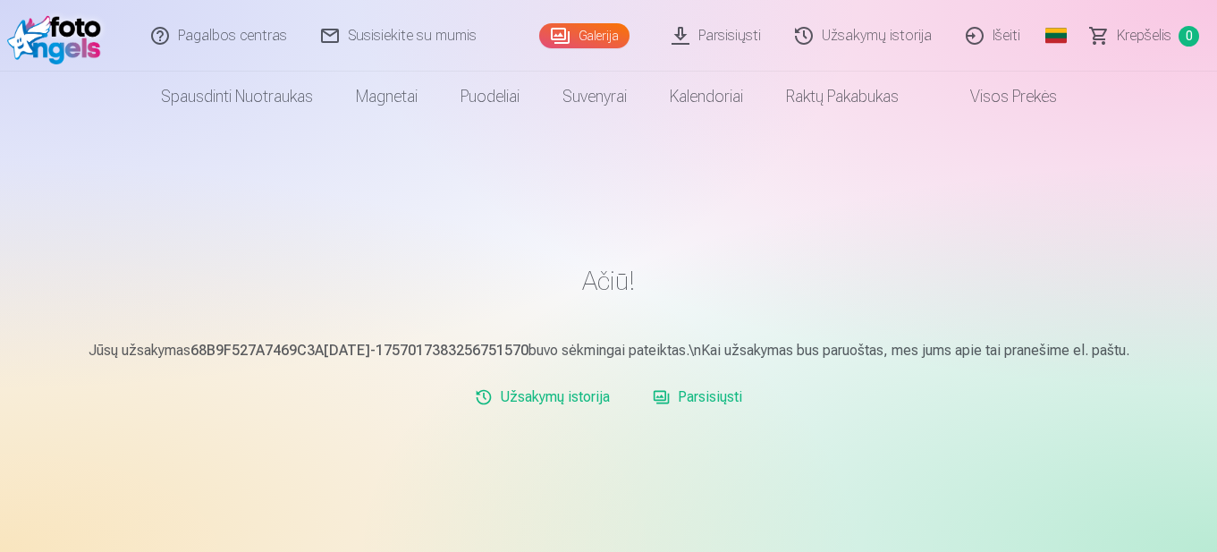
click at [737, 38] on link "Parsisiųsti" at bounding box center [716, 36] width 123 height 72
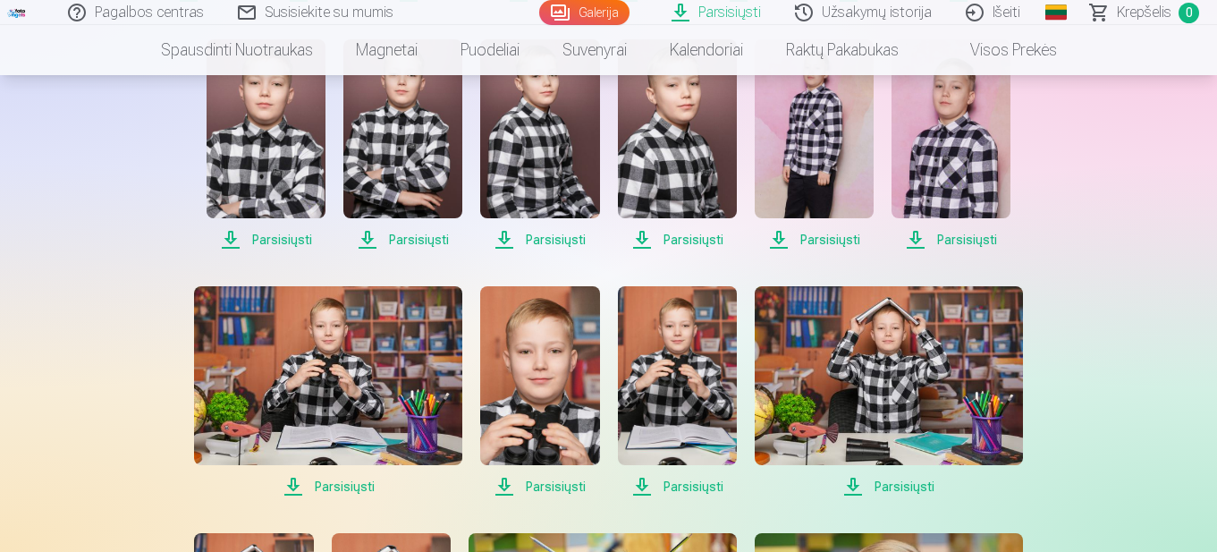
scroll to position [447, 0]
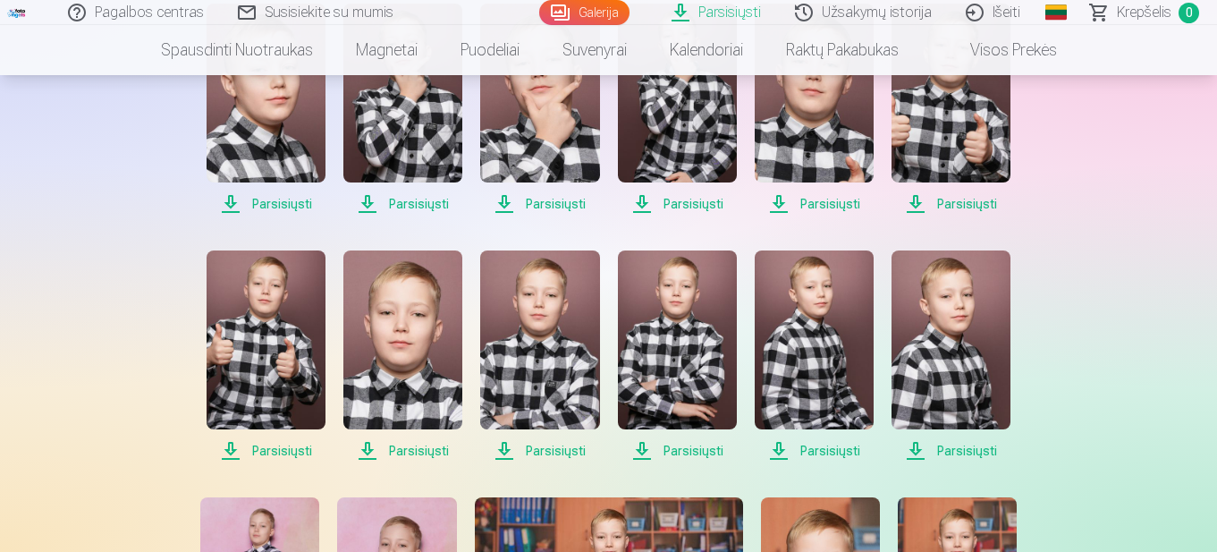
click at [411, 452] on span "Parsisiųsti" at bounding box center [402, 450] width 119 height 21
click at [409, 451] on span "Parsisiųsti" at bounding box center [402, 450] width 119 height 21
click at [423, 450] on span "Parsisiųsti" at bounding box center [402, 450] width 119 height 21
click at [424, 450] on span "Parsisiųsti" at bounding box center [402, 450] width 119 height 21
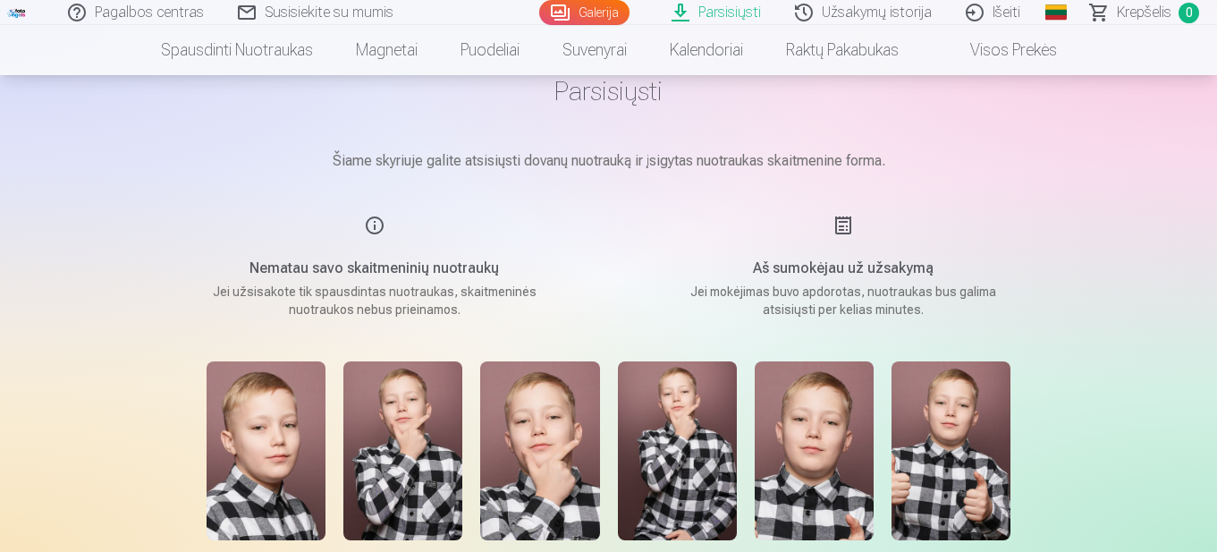
scroll to position [536, 0]
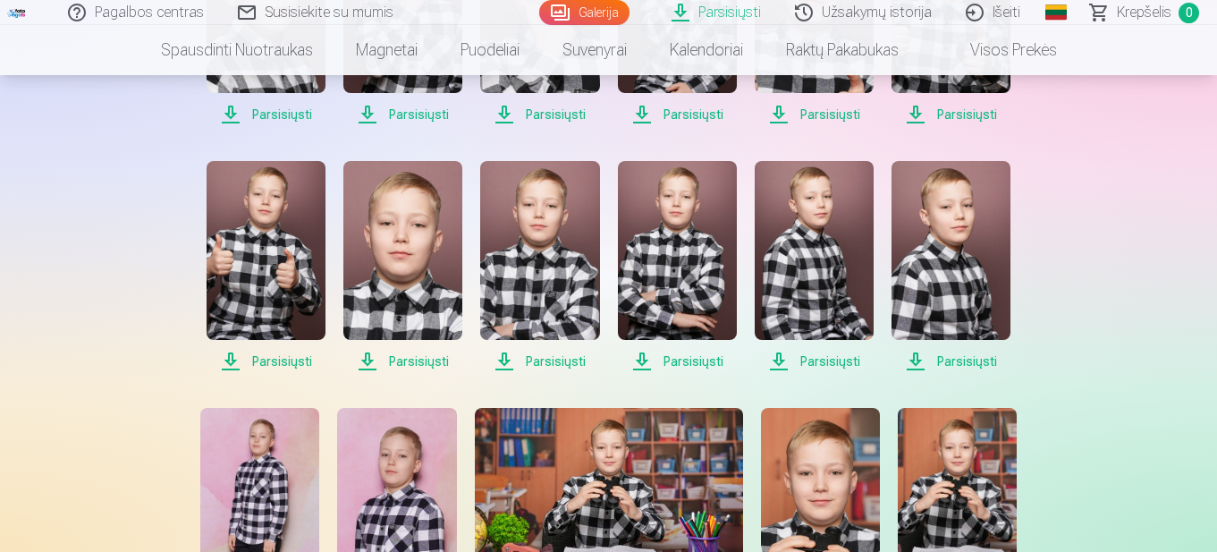
click at [430, 359] on span "Parsisiųsti" at bounding box center [402, 360] width 119 height 21
click at [554, 361] on span "Parsisiųsti" at bounding box center [539, 360] width 119 height 21
click at [512, 368] on span "Parsisiųsti" at bounding box center [539, 360] width 119 height 21
click at [554, 274] on img at bounding box center [539, 250] width 119 height 179
drag, startPoint x: 544, startPoint y: 274, endPoint x: 526, endPoint y: 272, distance: 18.9
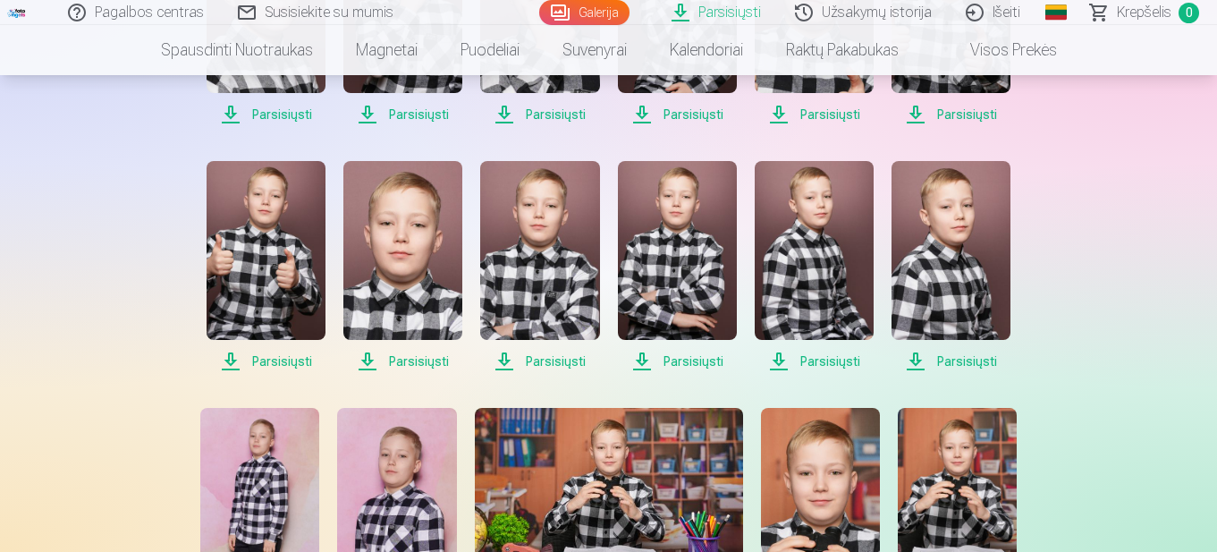
click at [526, 272] on img at bounding box center [539, 250] width 119 height 179
click at [518, 266] on img at bounding box center [539, 250] width 119 height 179
click at [490, 292] on img at bounding box center [539, 250] width 119 height 179
click at [501, 289] on img at bounding box center [539, 250] width 119 height 179
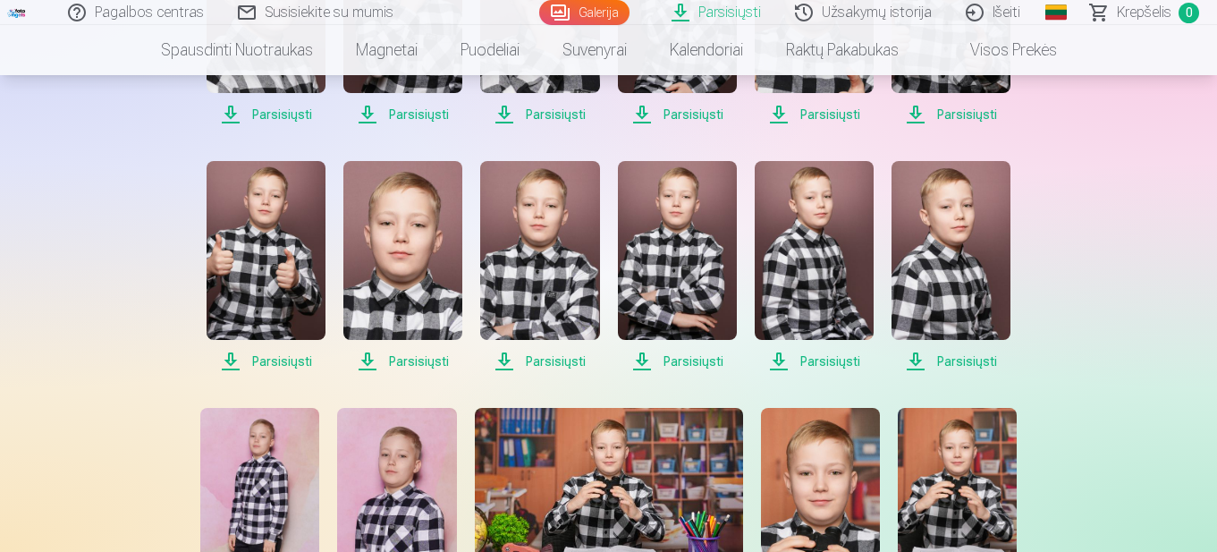
click at [501, 289] on img at bounding box center [539, 250] width 119 height 179
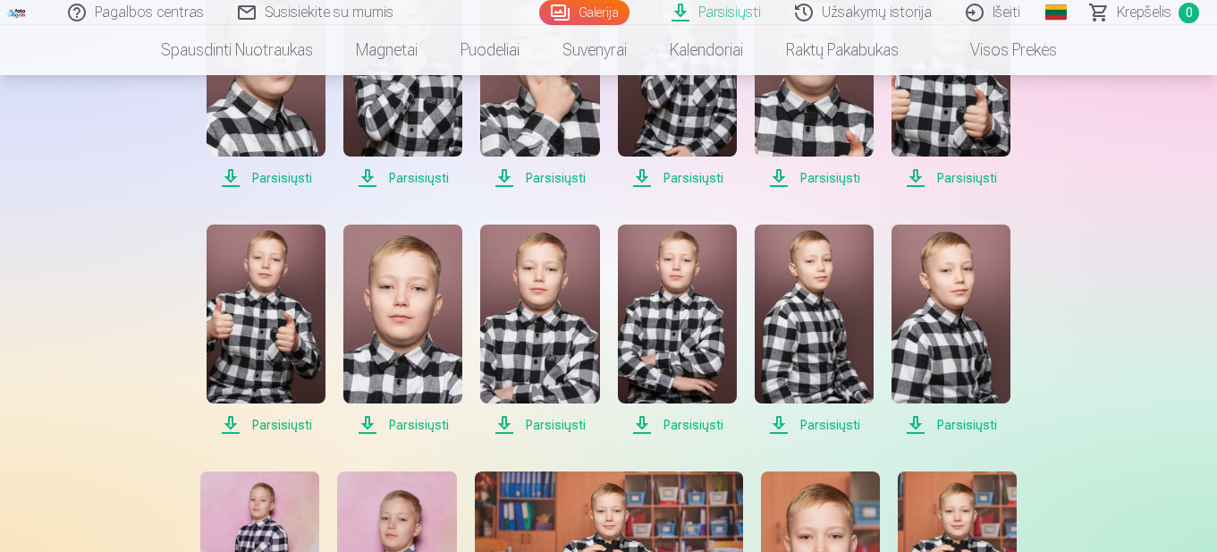
scroll to position [447, 0]
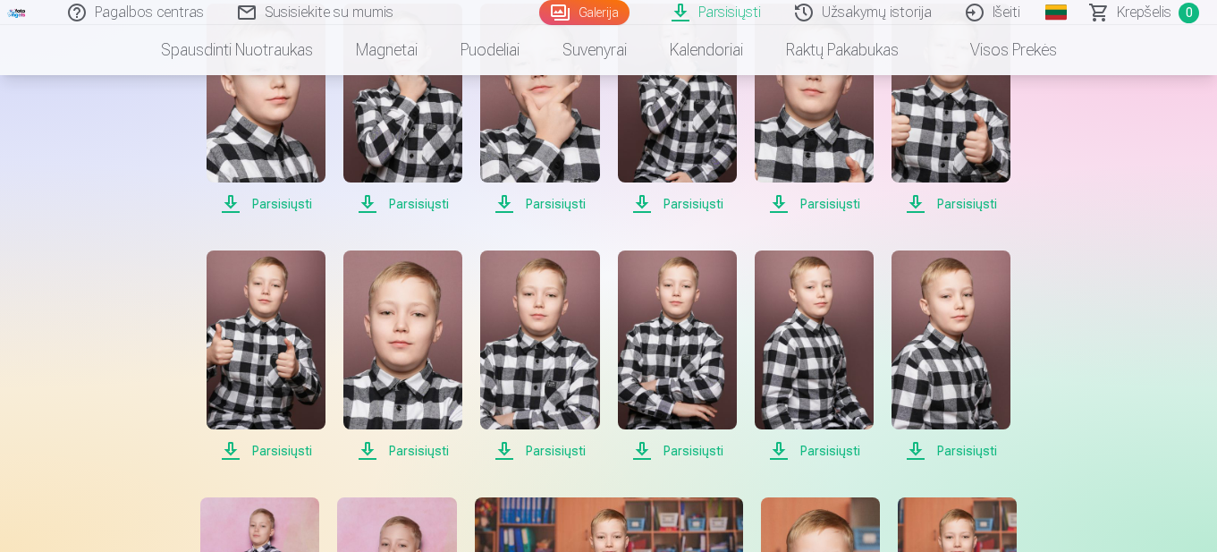
click at [425, 450] on span "Parsisiųsti" at bounding box center [402, 450] width 119 height 21
click at [400, 400] on img at bounding box center [402, 339] width 119 height 179
click at [367, 454] on span "Parsisiųsti" at bounding box center [402, 450] width 119 height 21
click at [403, 375] on img at bounding box center [402, 339] width 119 height 179
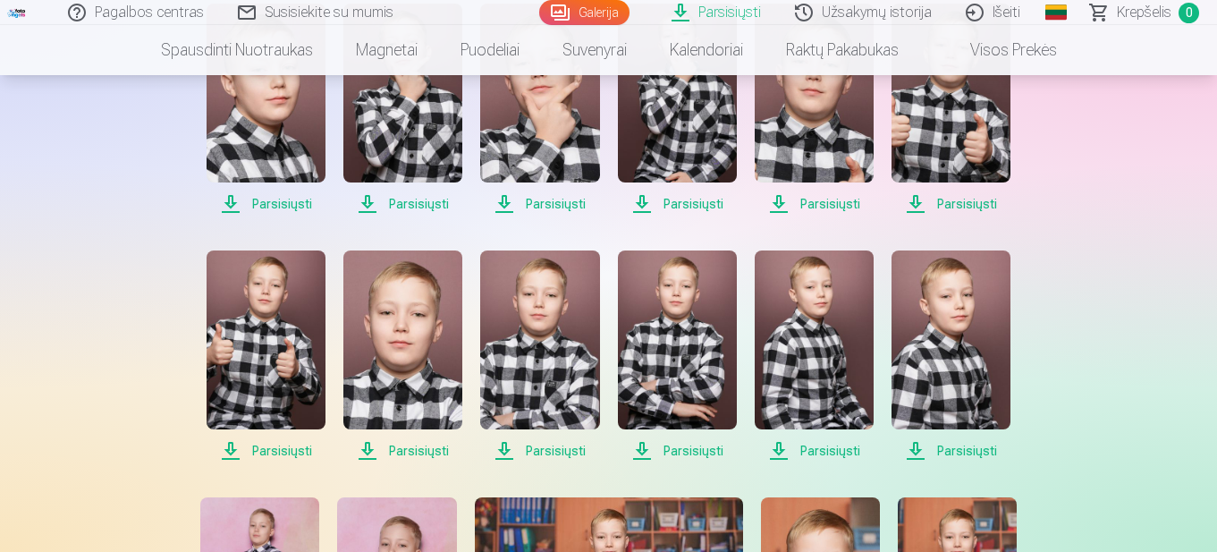
click at [730, 13] on link "Parsisiųsti" at bounding box center [716, 12] width 123 height 25
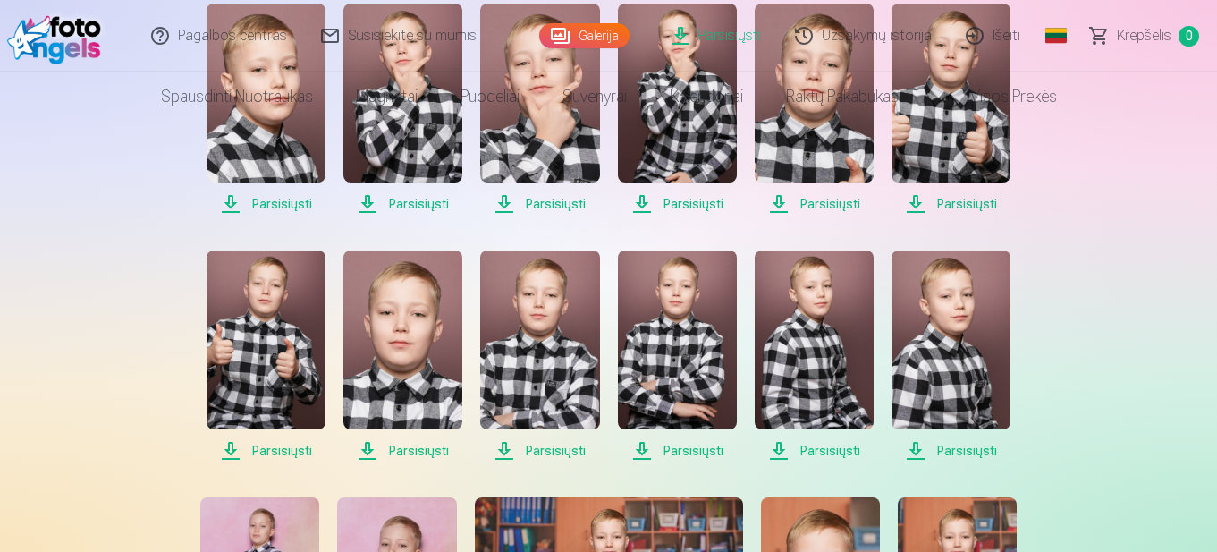
scroll to position [0, 0]
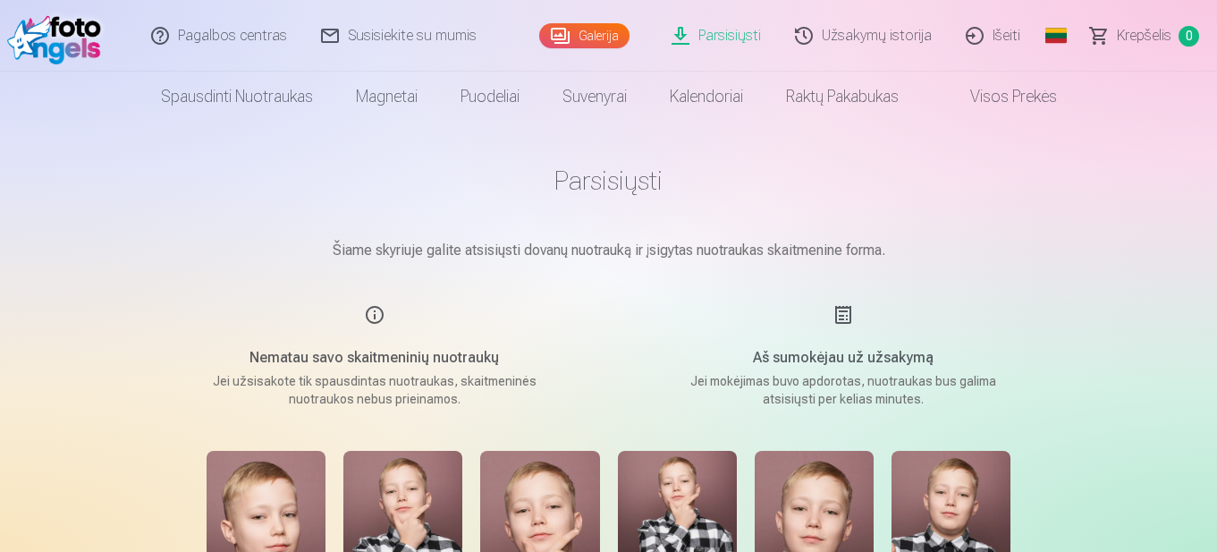
click at [719, 36] on link "Parsisiųsti" at bounding box center [716, 36] width 123 height 72
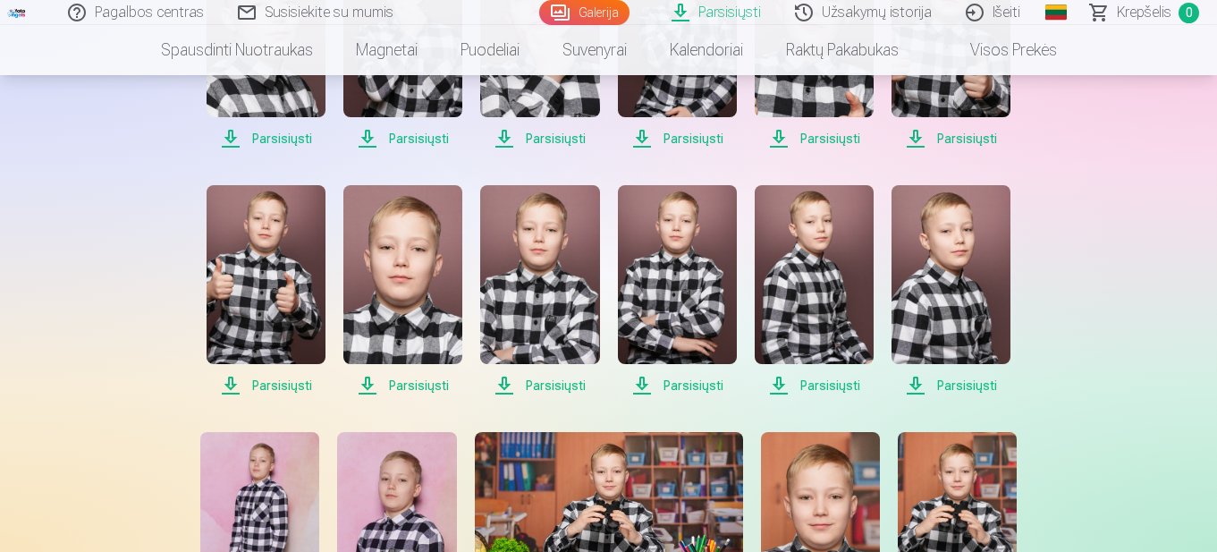
scroll to position [536, 0]
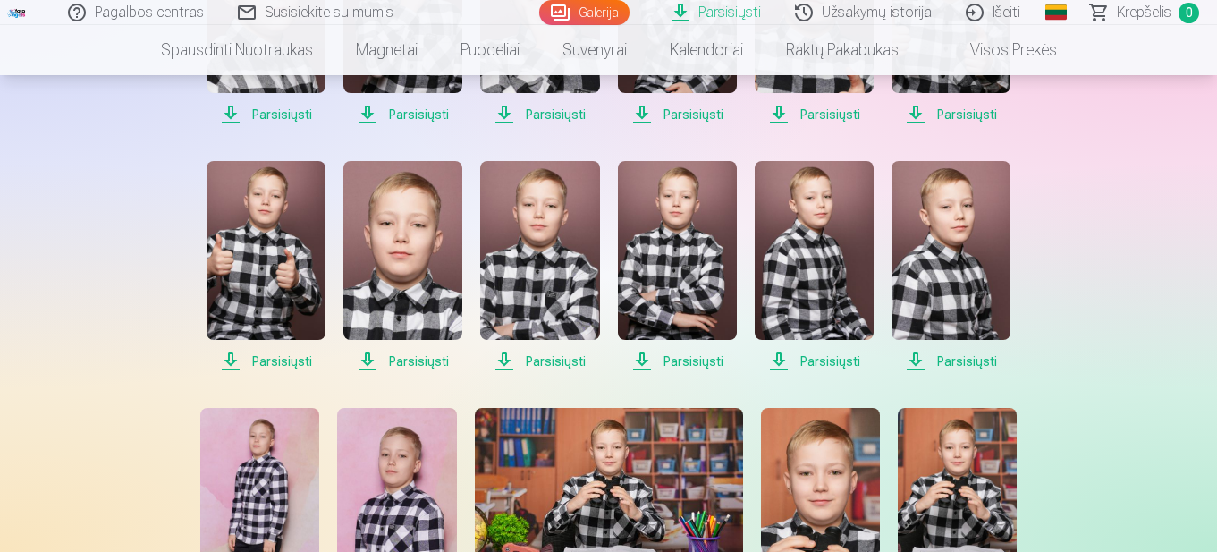
click at [440, 277] on img at bounding box center [402, 250] width 119 height 179
click at [412, 364] on span "Parsisiųsti" at bounding box center [402, 360] width 119 height 21
click at [531, 358] on span "Parsisiųsti" at bounding box center [539, 360] width 119 height 21
click at [434, 358] on span "Parsisiųsti" at bounding box center [402, 360] width 119 height 21
click at [409, 365] on span "Parsisiųsti" at bounding box center [402, 360] width 119 height 21
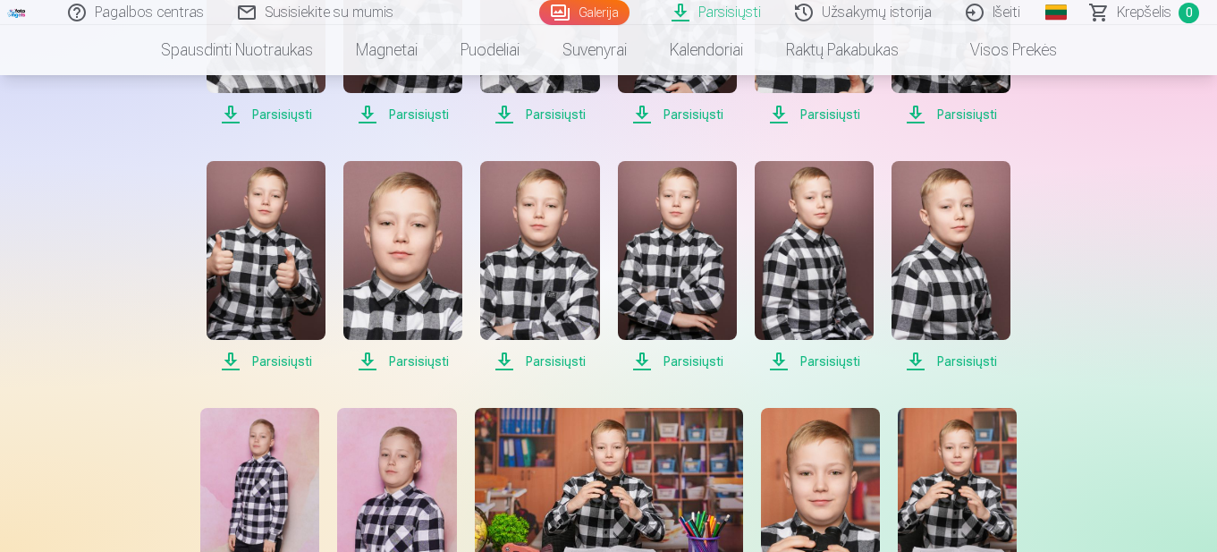
click at [408, 308] on img at bounding box center [402, 250] width 119 height 179
click at [363, 365] on span "Parsisiųsti" at bounding box center [402, 360] width 119 height 21
click at [989, 12] on link "Išeiti" at bounding box center [993, 12] width 88 height 25
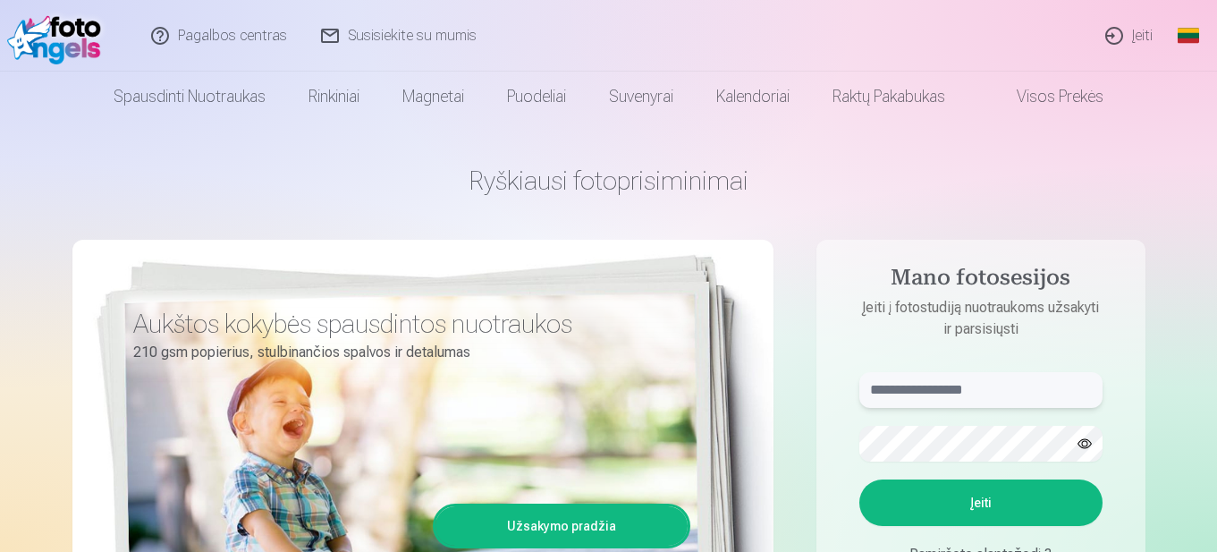
type input "**********"
click at [994, 505] on button "Įeiti" at bounding box center [980, 502] width 243 height 46
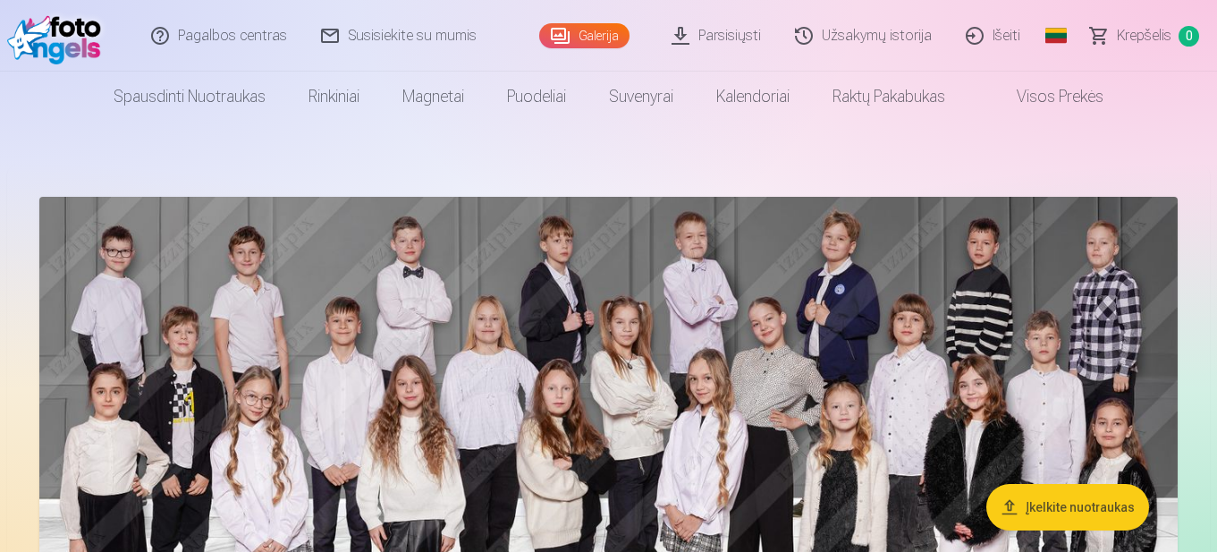
click at [887, 45] on link "Užsakymų istorija" at bounding box center [864, 36] width 171 height 72
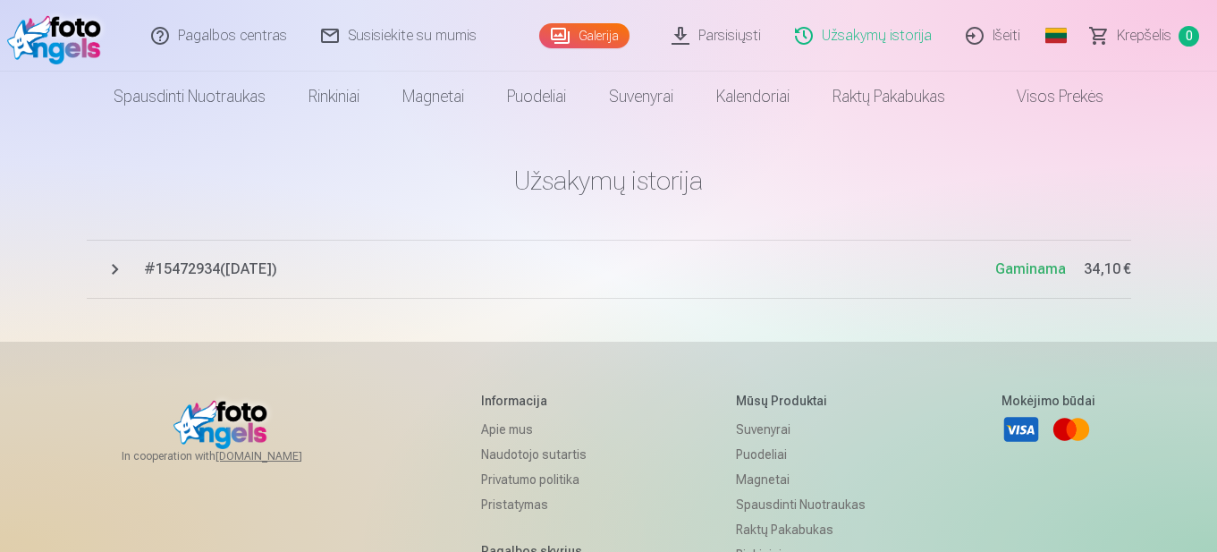
click at [256, 273] on span "# 15472934 ( [DATE] )" at bounding box center [569, 268] width 851 height 21
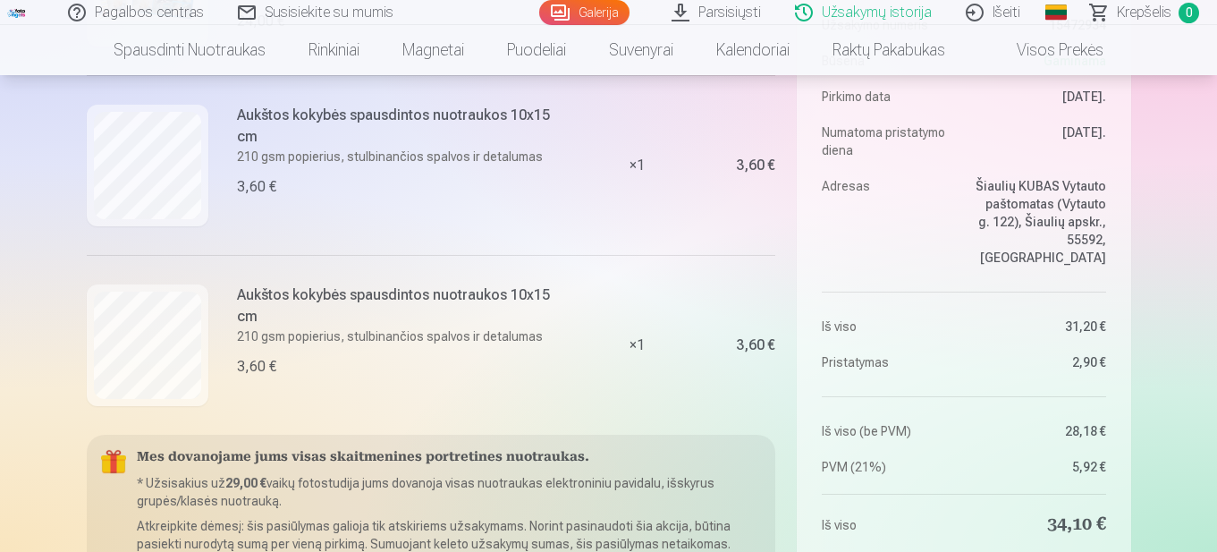
scroll to position [536, 0]
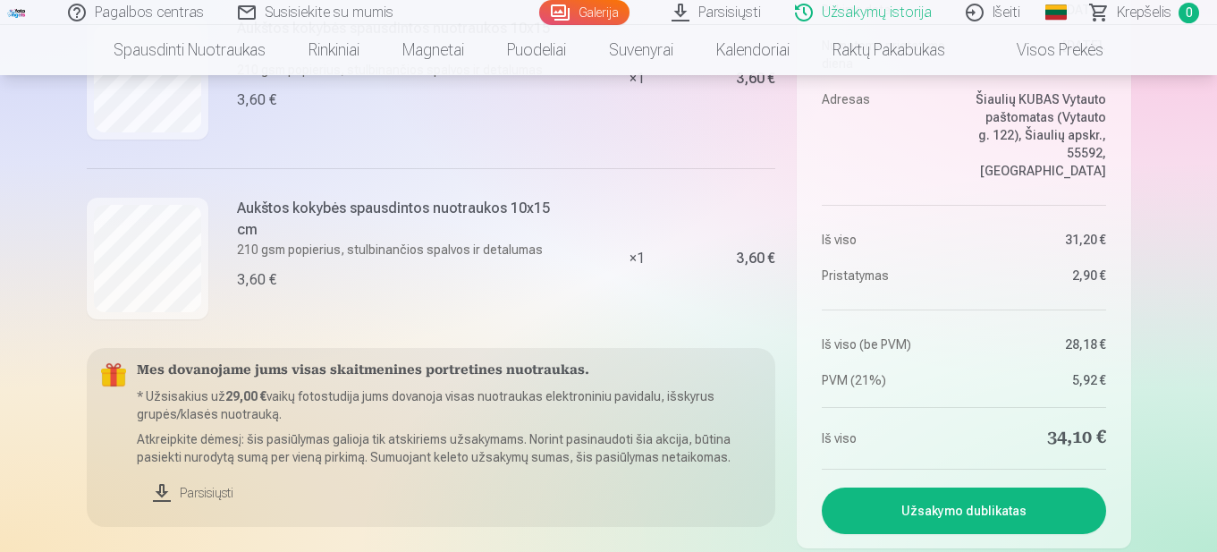
click at [211, 499] on link "Parsisiųsti" at bounding box center [449, 492] width 625 height 39
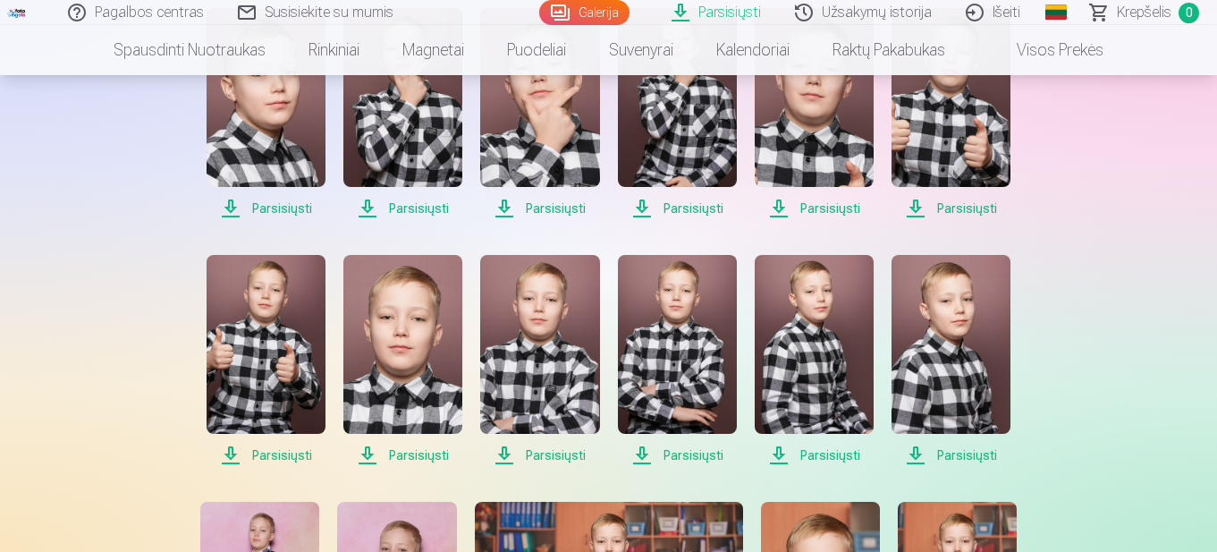
scroll to position [447, 0]
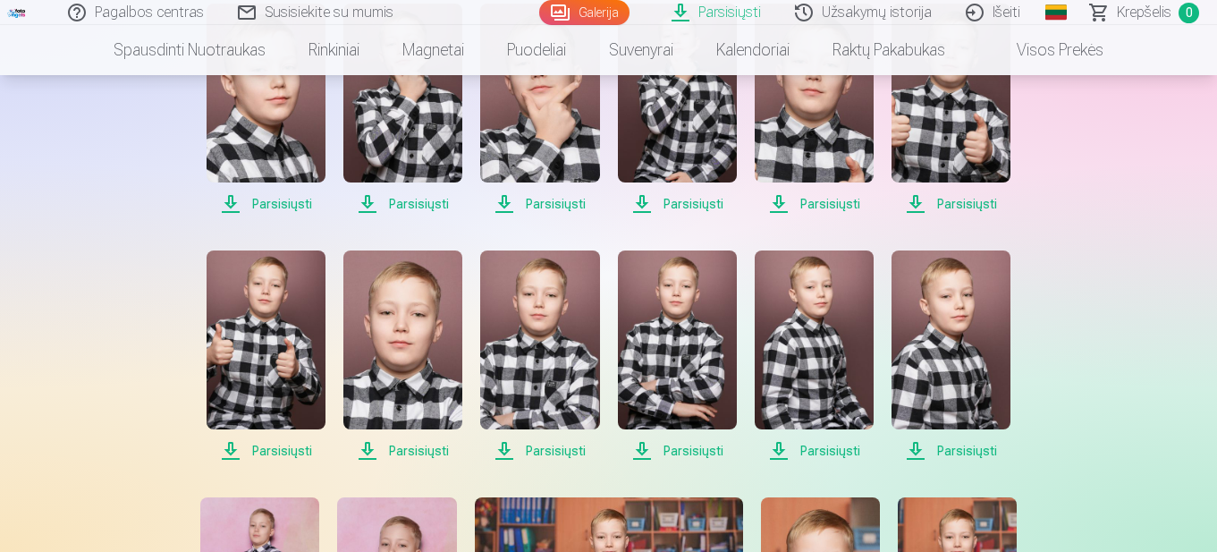
click at [425, 451] on span "Parsisiųsti" at bounding box center [402, 450] width 119 height 21
click at [368, 453] on span "Parsisiųsti" at bounding box center [402, 450] width 119 height 21
click at [374, 451] on span "Parsisiųsti" at bounding box center [402, 450] width 119 height 21
click at [423, 313] on img at bounding box center [402, 339] width 119 height 179
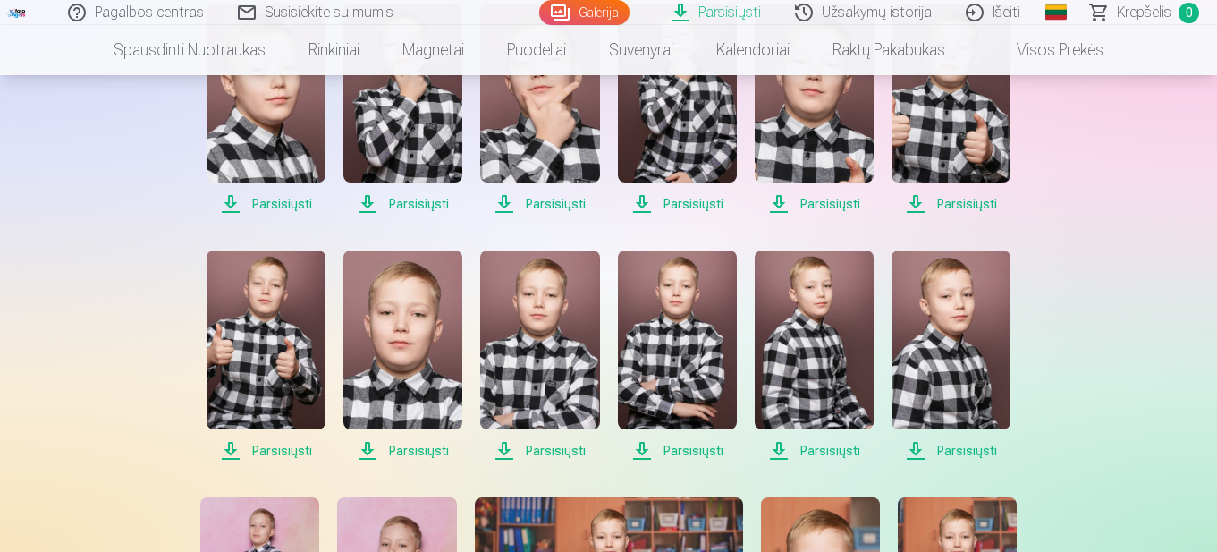
click at [404, 447] on span "Parsisiųsti" at bounding box center [402, 450] width 119 height 21
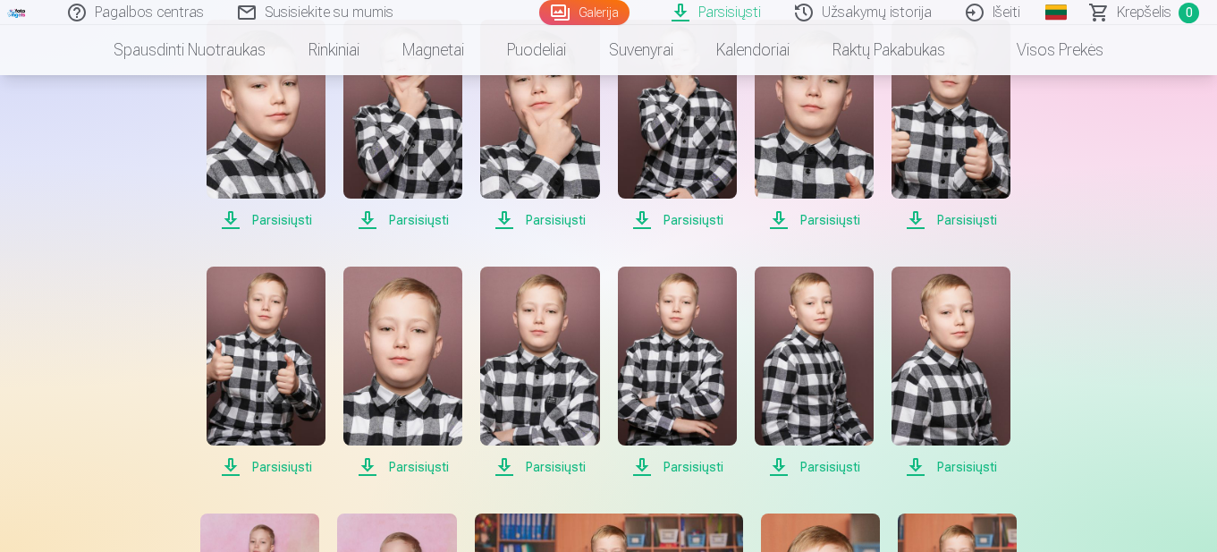
scroll to position [358, 0]
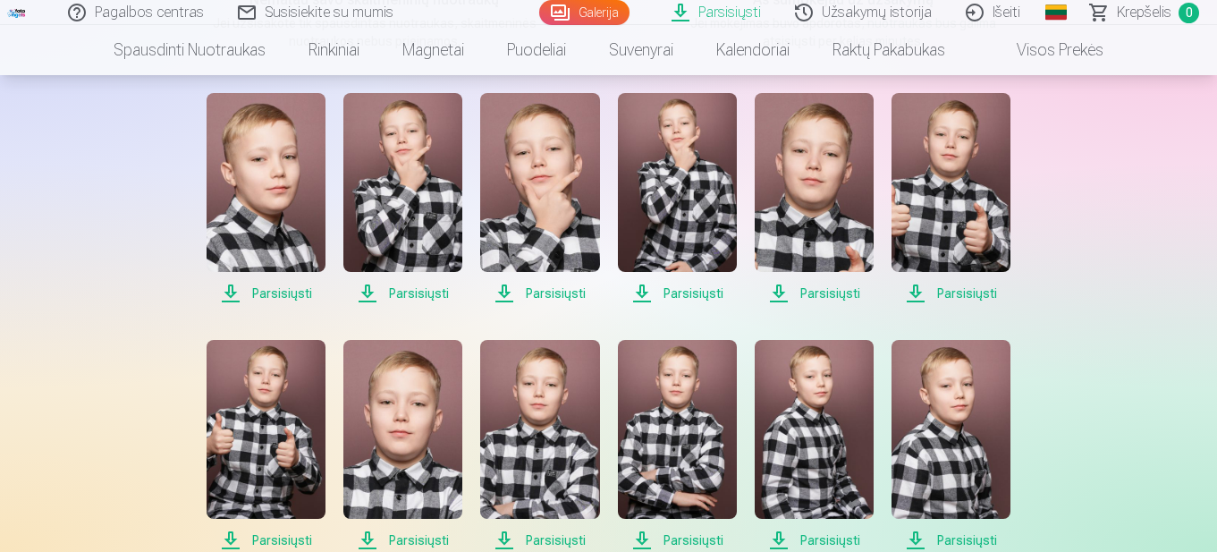
click at [431, 537] on span "Parsisiųsti" at bounding box center [402, 539] width 119 height 21
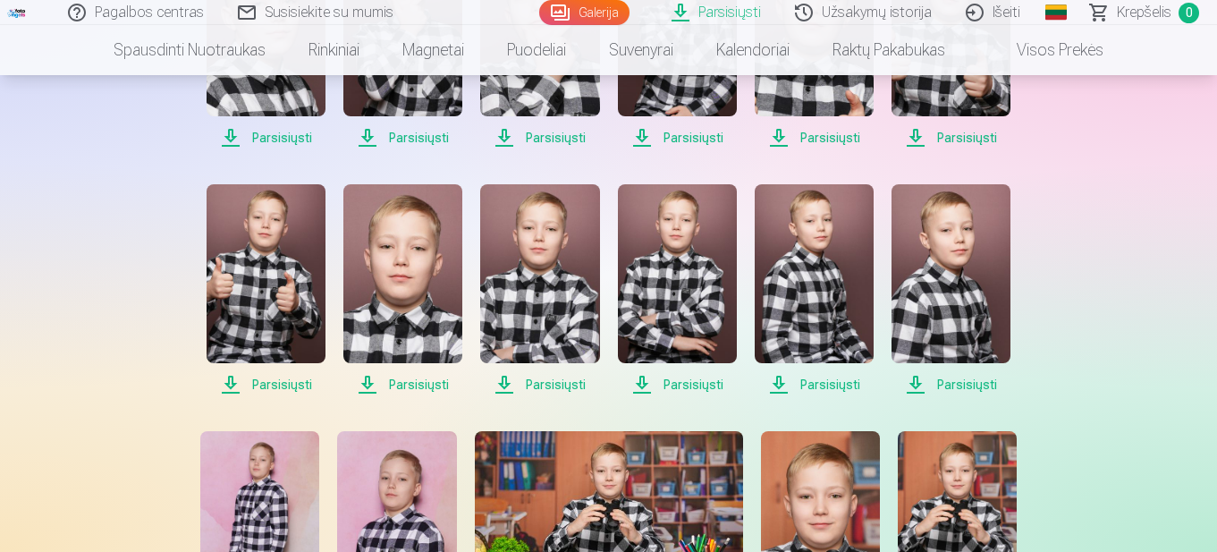
scroll to position [536, 0]
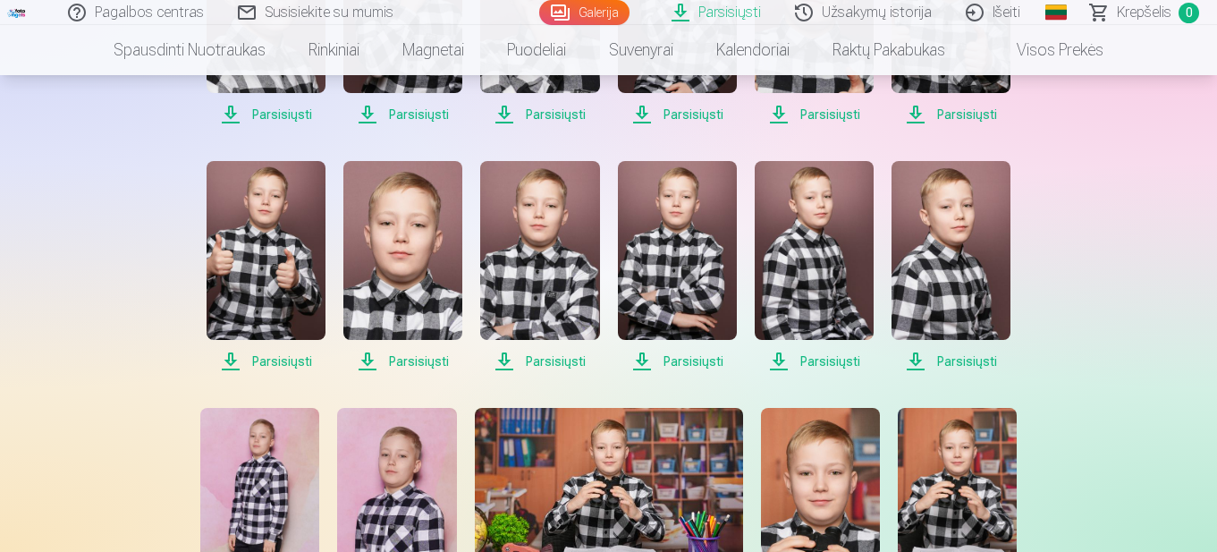
click at [385, 301] on img at bounding box center [402, 250] width 119 height 179
click at [385, 300] on img at bounding box center [402, 250] width 119 height 179
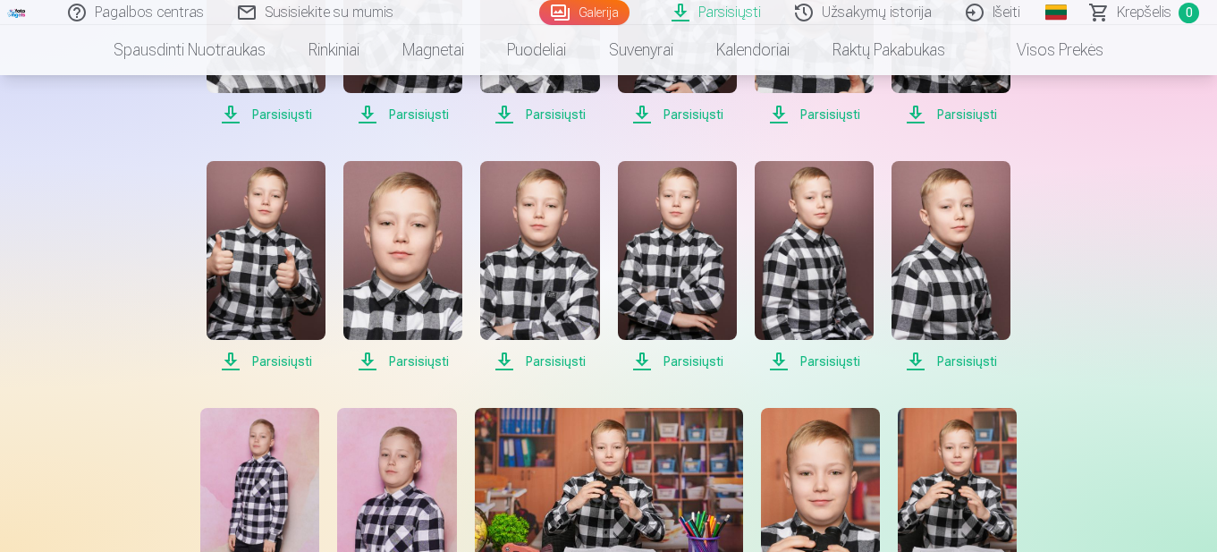
click at [385, 300] on img at bounding box center [402, 250] width 119 height 179
click at [406, 369] on span "Parsisiųsti" at bounding box center [402, 360] width 119 height 21
click at [398, 357] on span "Parsisiųsti" at bounding box center [402, 360] width 119 height 21
click at [744, 19] on link "Parsisiųsti" at bounding box center [716, 12] width 123 height 25
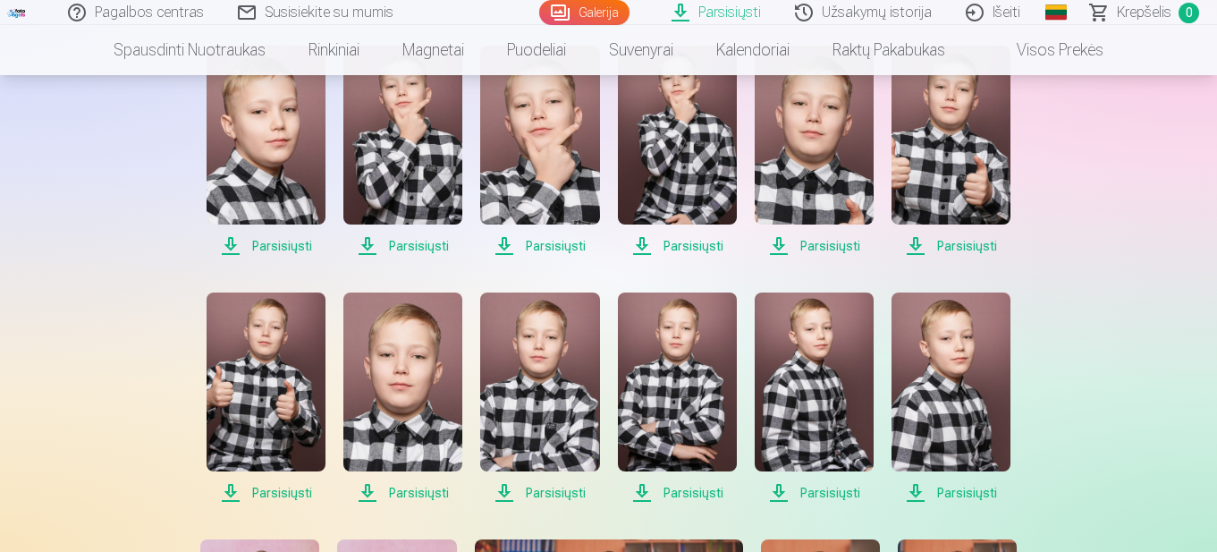
scroll to position [447, 0]
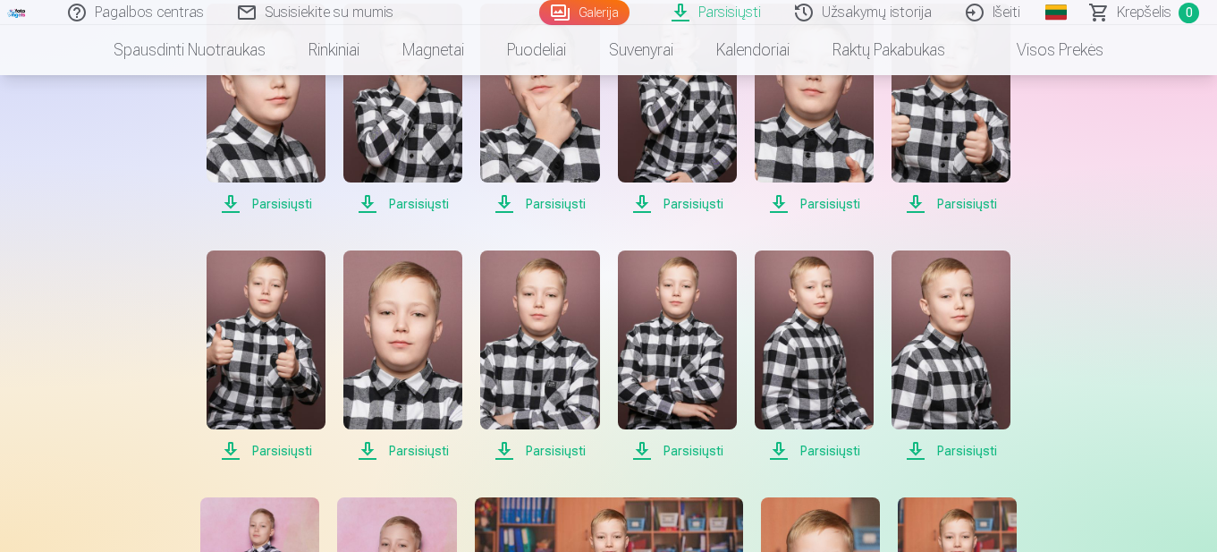
click at [426, 451] on span "Parsisiųsti" at bounding box center [402, 450] width 119 height 21
click at [429, 451] on span "Parsisiųsti" at bounding box center [402, 450] width 119 height 21
click at [962, 358] on img at bounding box center [950, 339] width 119 height 179
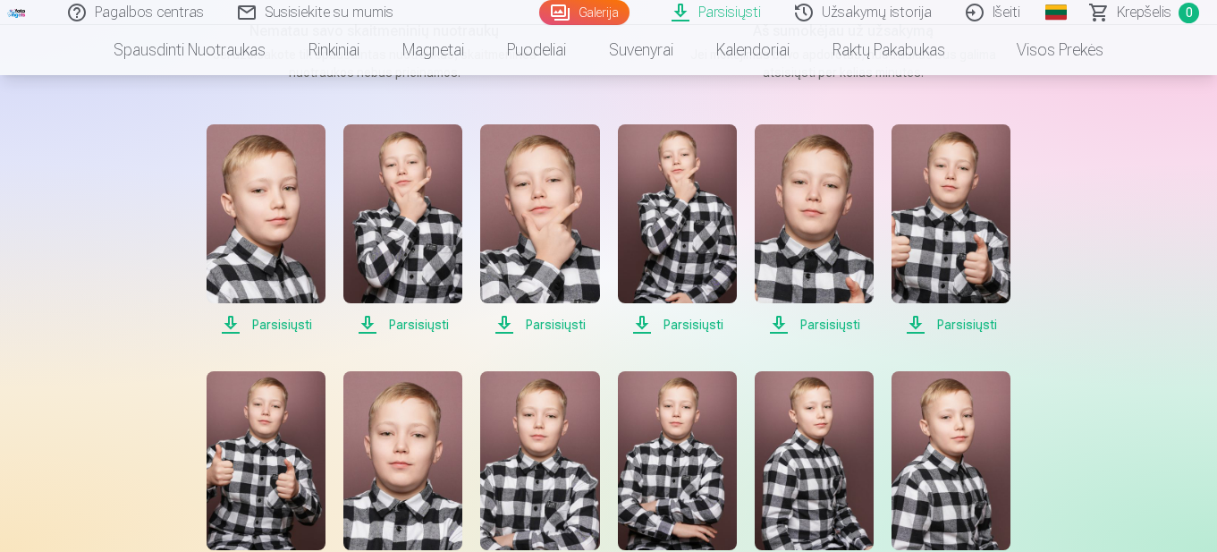
scroll to position [268, 0]
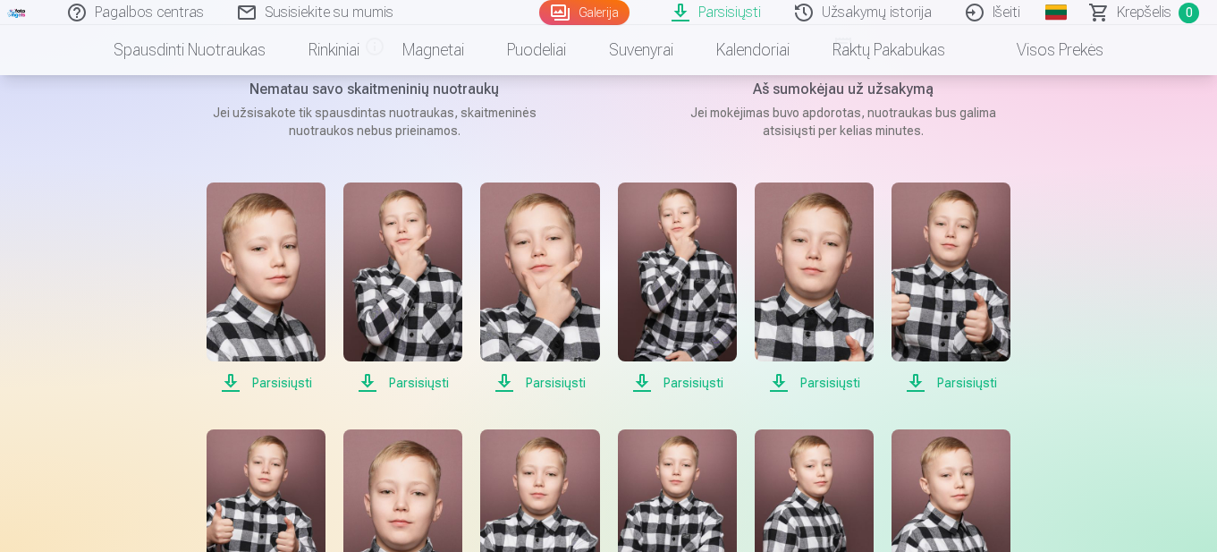
click at [253, 244] on img at bounding box center [265, 271] width 119 height 179
